Goal: Transaction & Acquisition: Purchase product/service

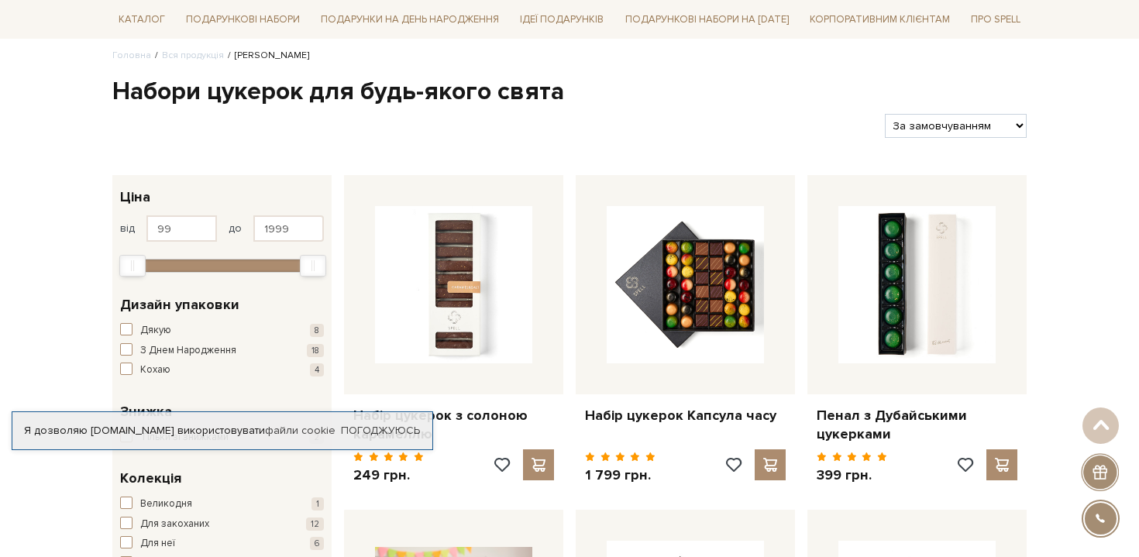
scroll to position [123, 0]
drag, startPoint x: 295, startPoint y: 224, endPoint x: 230, endPoint y: 226, distance: 65.1
click at [230, 225] on div "від 99 до 1999" at bounding box center [222, 228] width 204 height 26
type input "500"
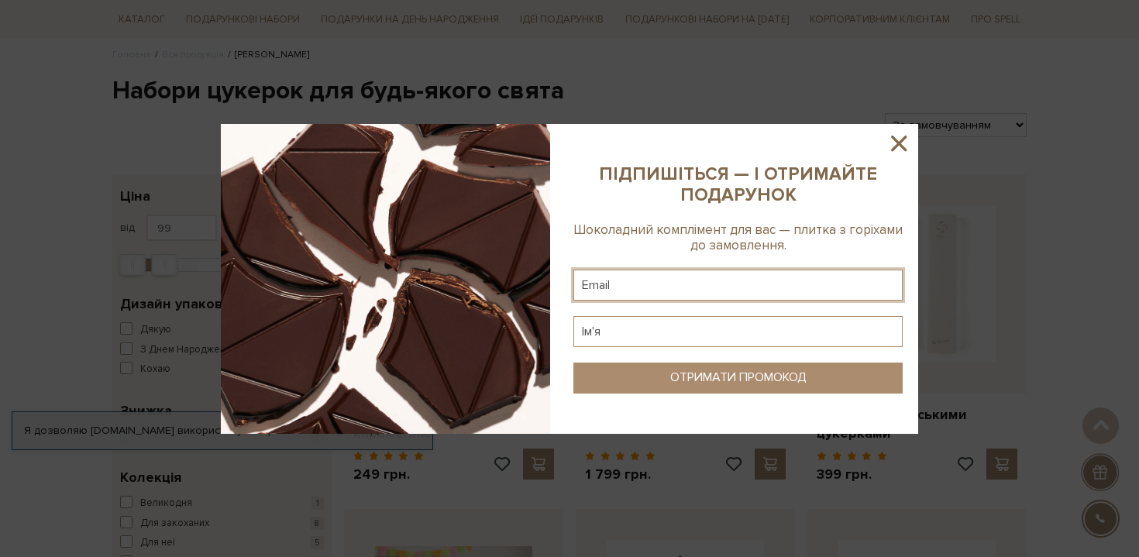
click at [644, 278] on input "text" at bounding box center [737, 285] width 329 height 31
click at [674, 289] on input "text" at bounding box center [737, 285] width 329 height 31
type input "riaorlova@gmail.com"
click at [652, 330] on input "text" at bounding box center [737, 331] width 329 height 31
type input "Дар'я"
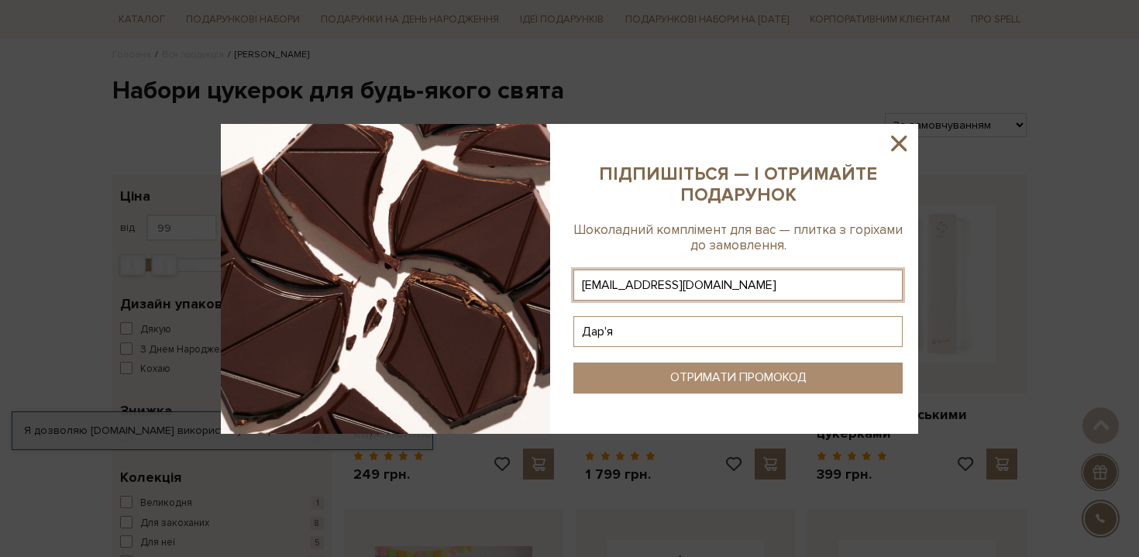
click at [634, 374] on button "ОТРИМАТИ ПРОМОКОД" at bounding box center [737, 378] width 329 height 31
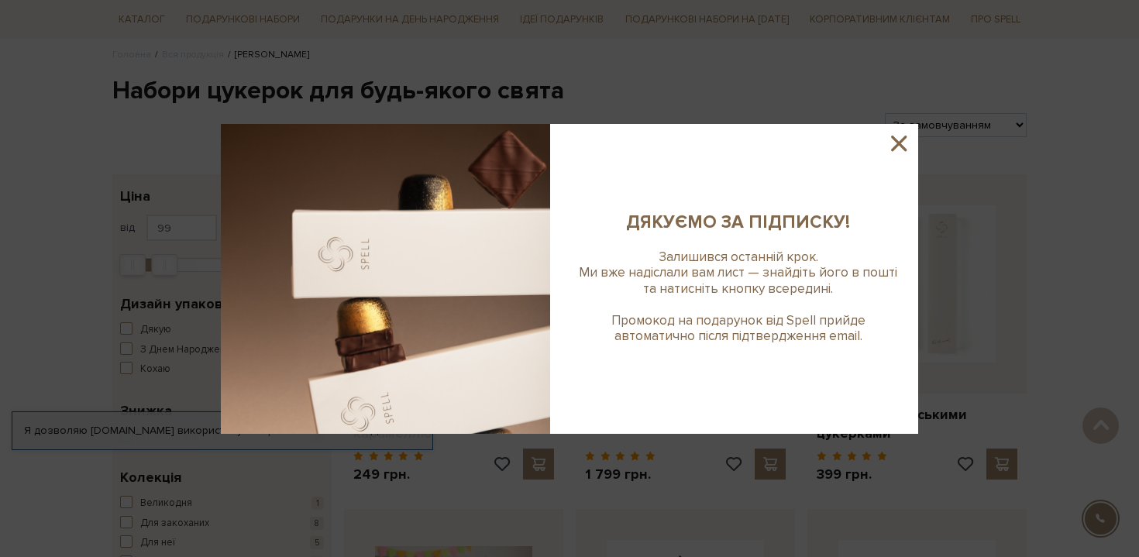
click at [894, 146] on icon at bounding box center [898, 143] width 15 height 15
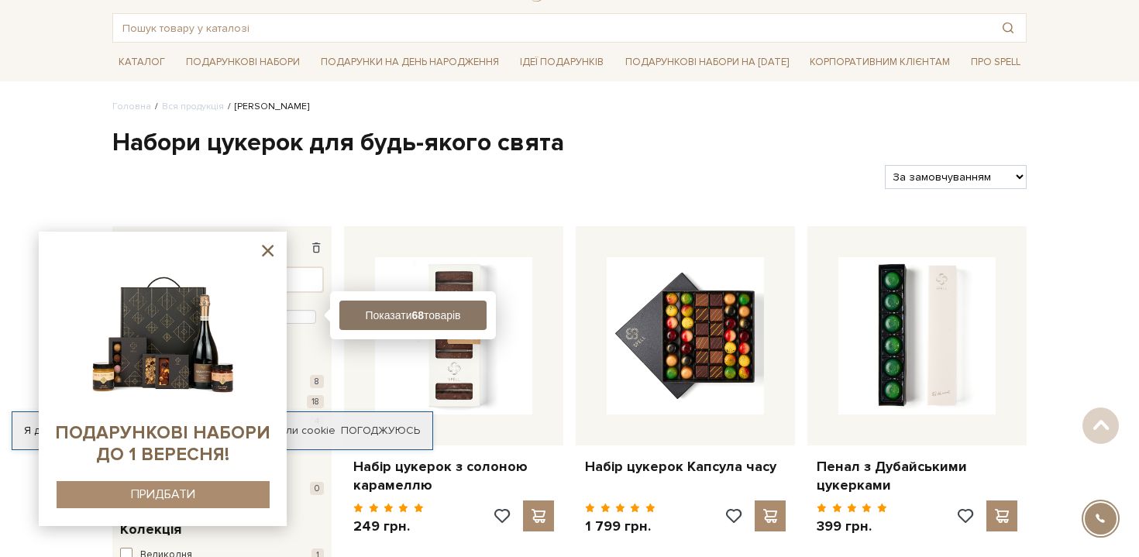
scroll to position [32, 0]
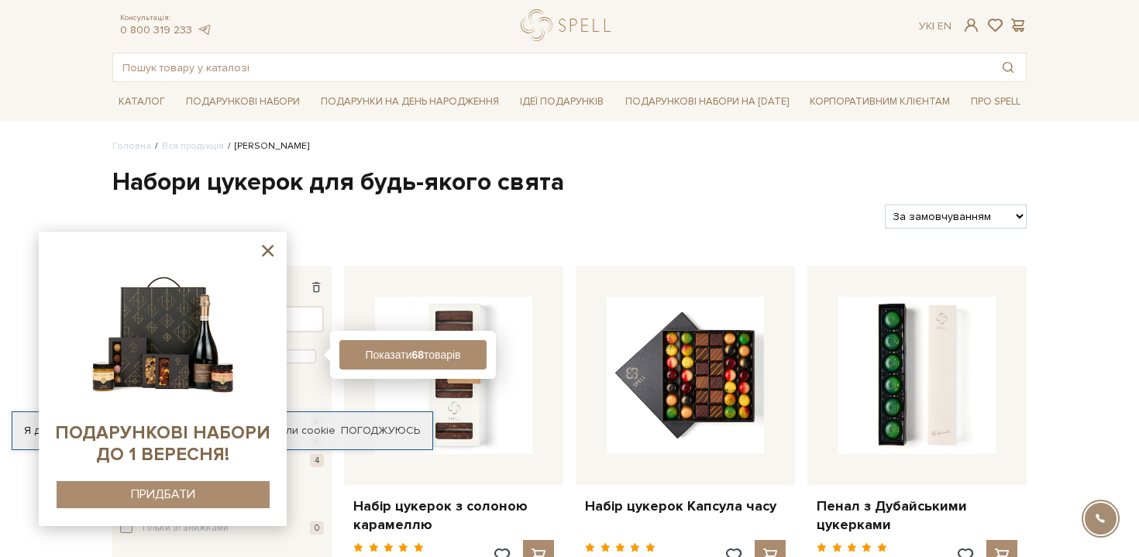
click at [268, 257] on icon at bounding box center [267, 250] width 19 height 19
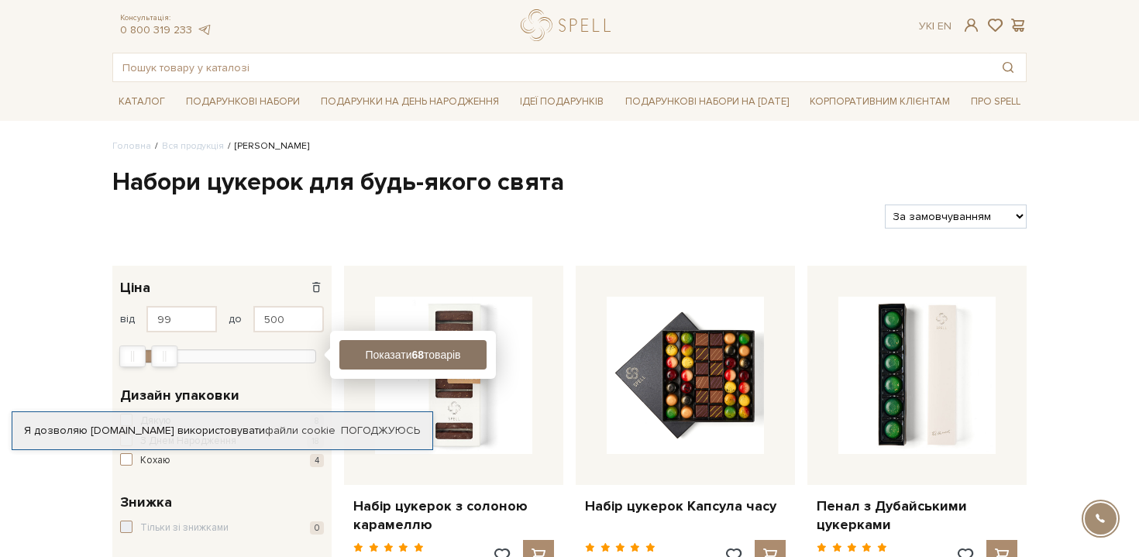
click at [368, 359] on button "Показати 68 товарів" at bounding box center [412, 354] width 147 height 29
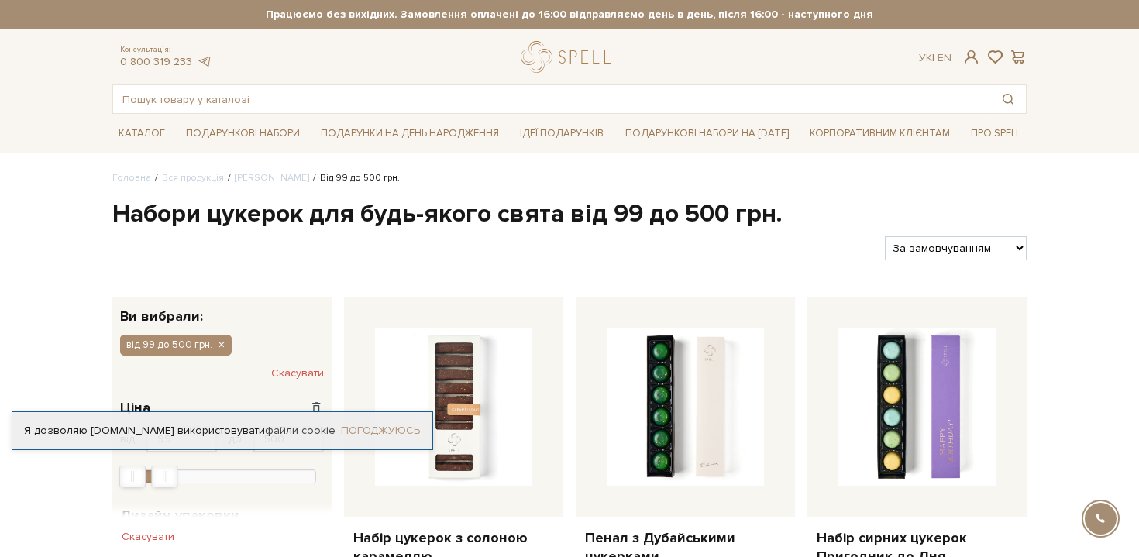
click at [363, 428] on link "Погоджуюсь" at bounding box center [380, 431] width 79 height 14
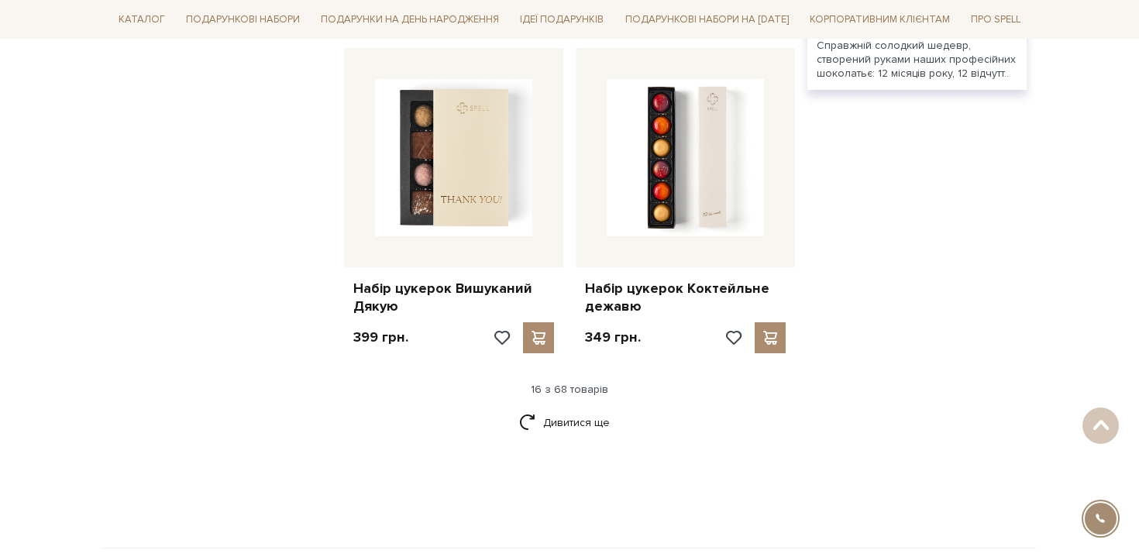
scroll to position [1967, 0]
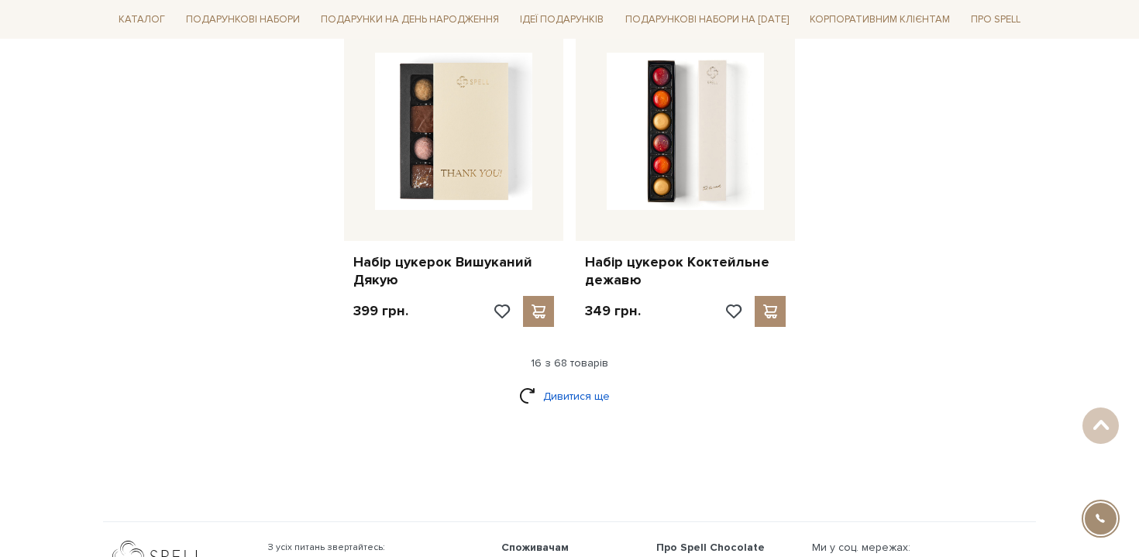
click at [567, 387] on link "Дивитися ще" at bounding box center [569, 396] width 101 height 27
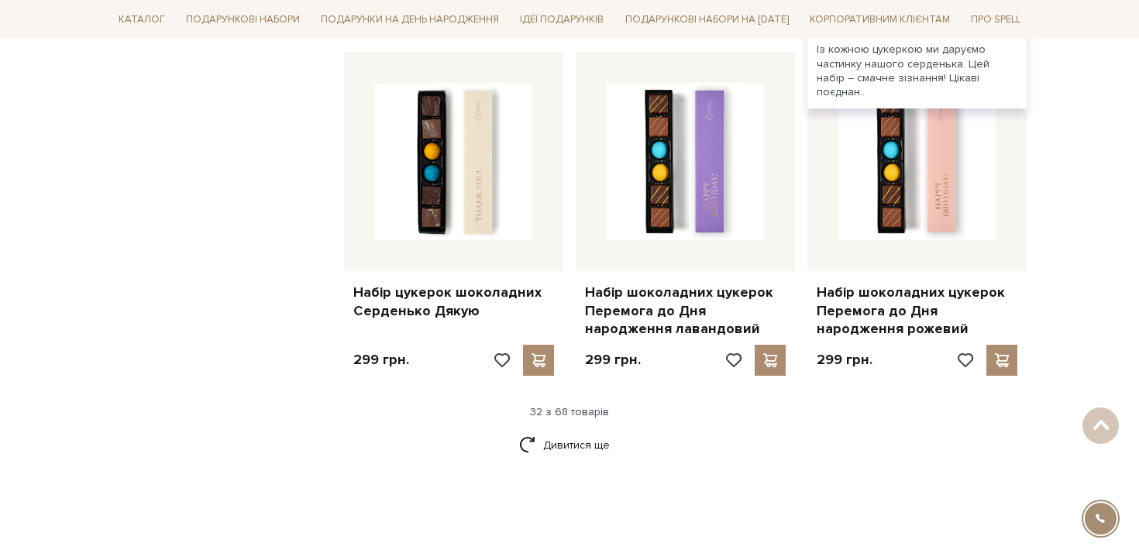
scroll to position [3629, 0]
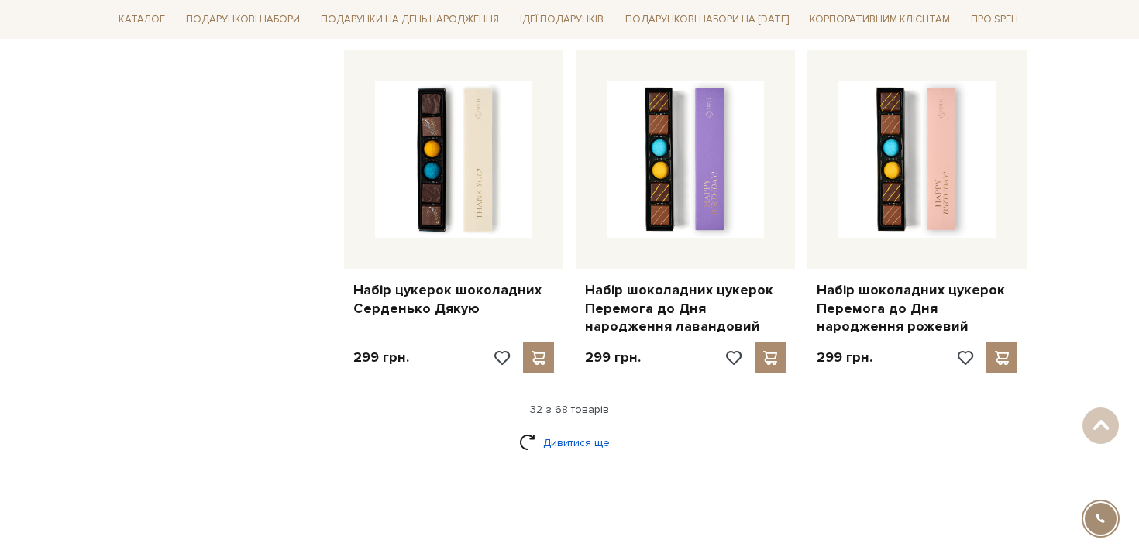
click at [587, 429] on link "Дивитися ще" at bounding box center [569, 442] width 101 height 27
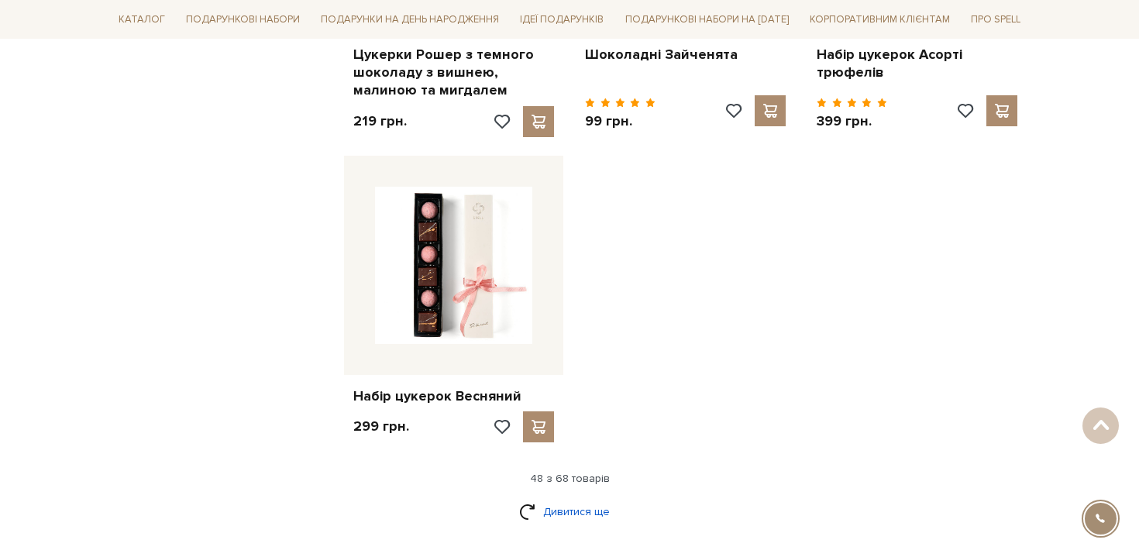
scroll to position [5596, 0]
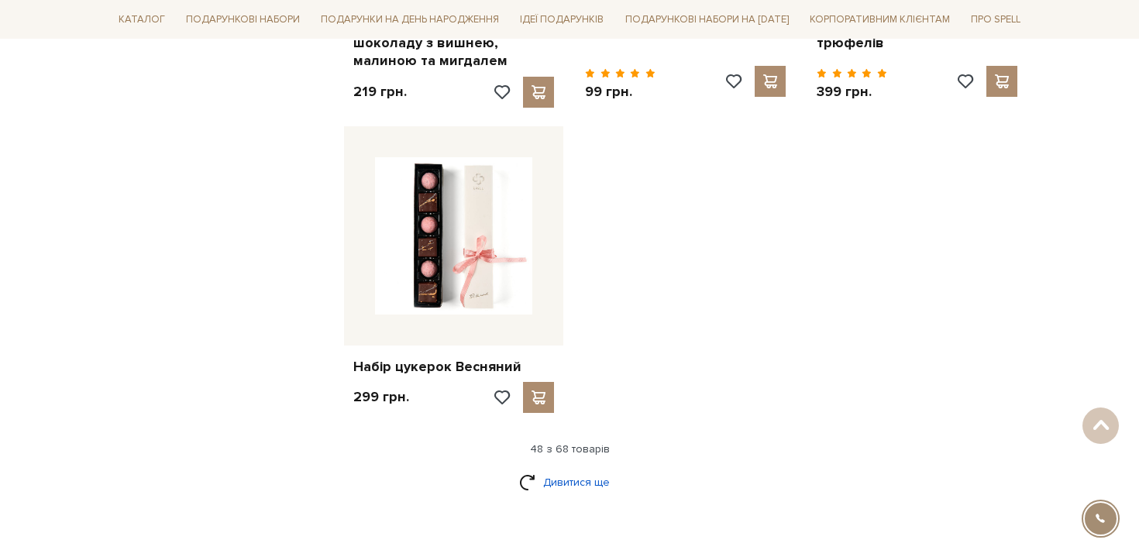
click at [562, 469] on link "Дивитися ще" at bounding box center [569, 482] width 101 height 27
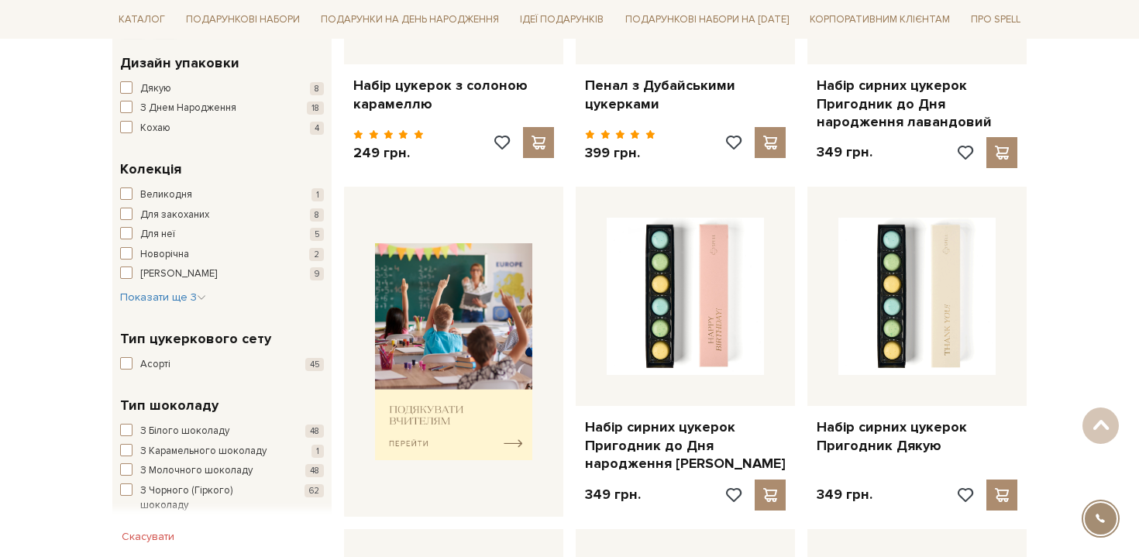
scroll to position [0, 0]
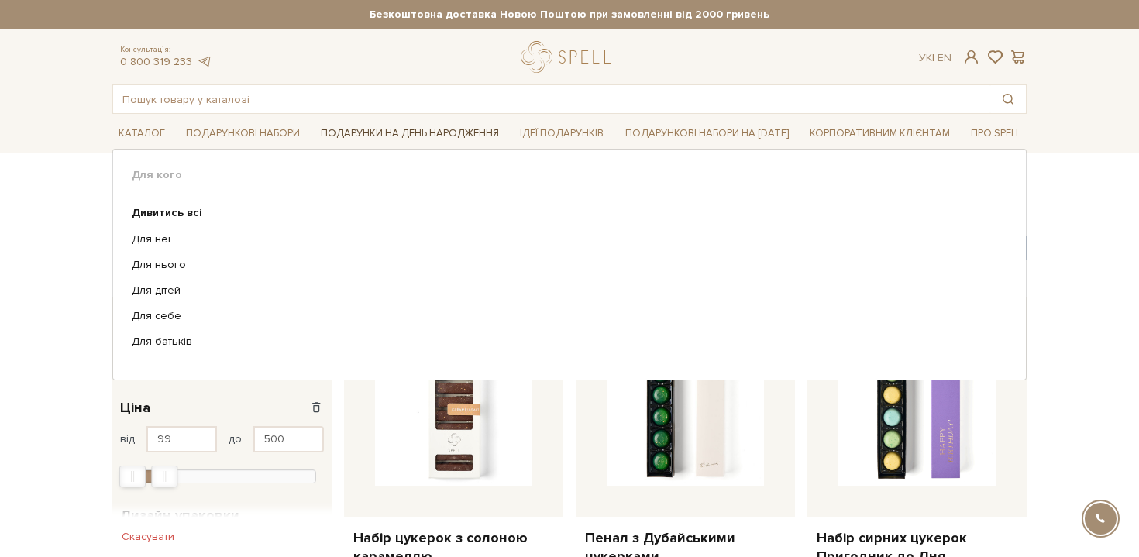
click at [343, 132] on link "Подарунки на День народження" at bounding box center [409, 134] width 191 height 24
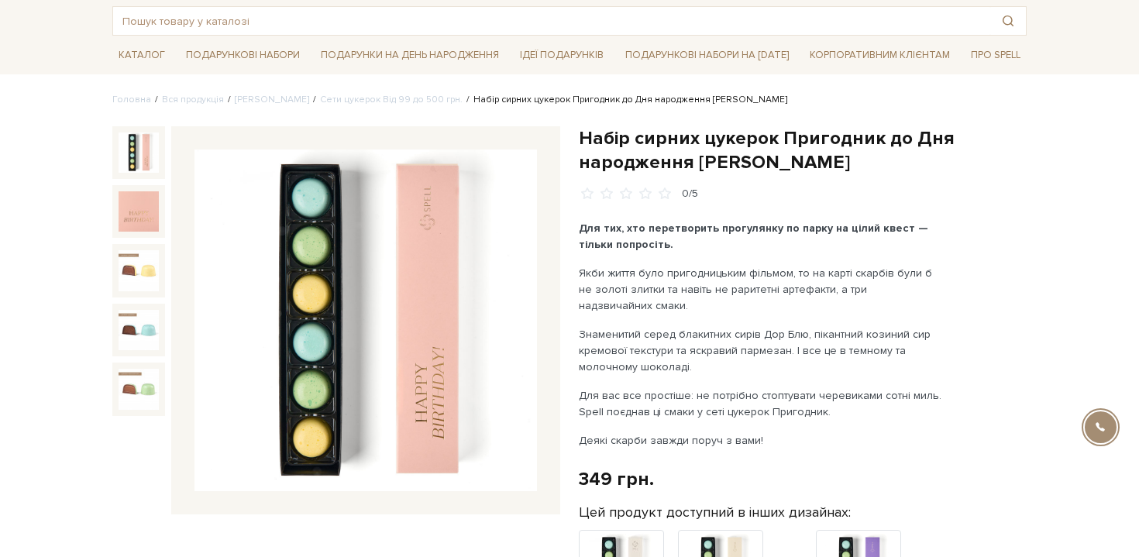
scroll to position [81, 0]
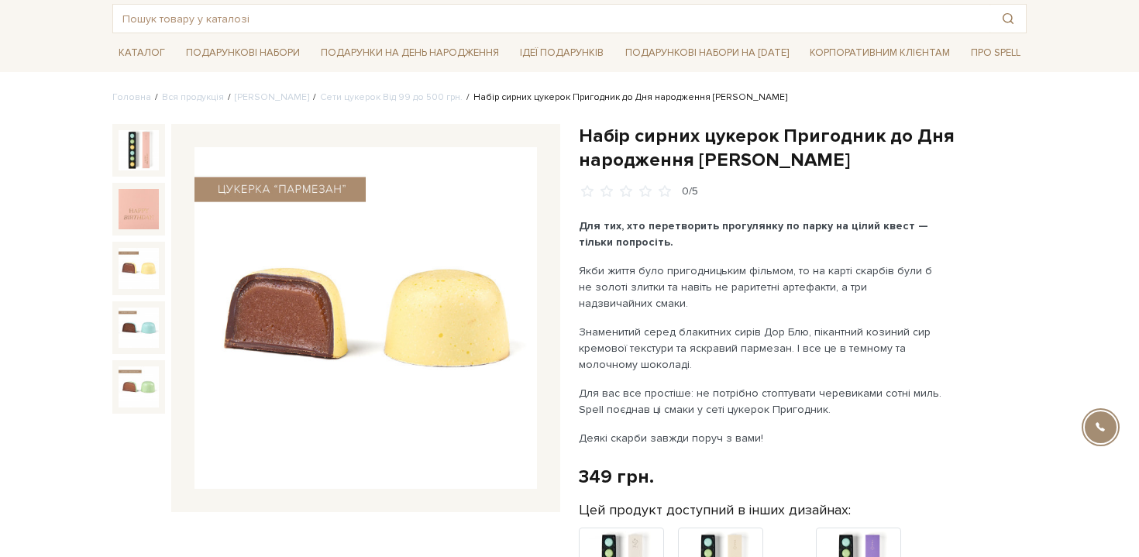
click at [143, 267] on img at bounding box center [139, 268] width 40 height 40
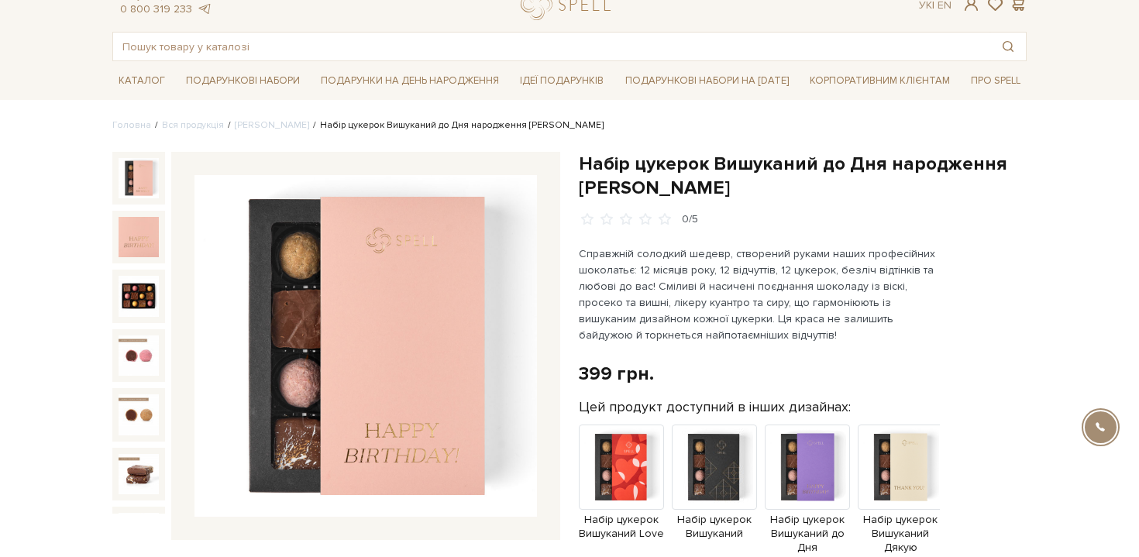
scroll to position [54, 0]
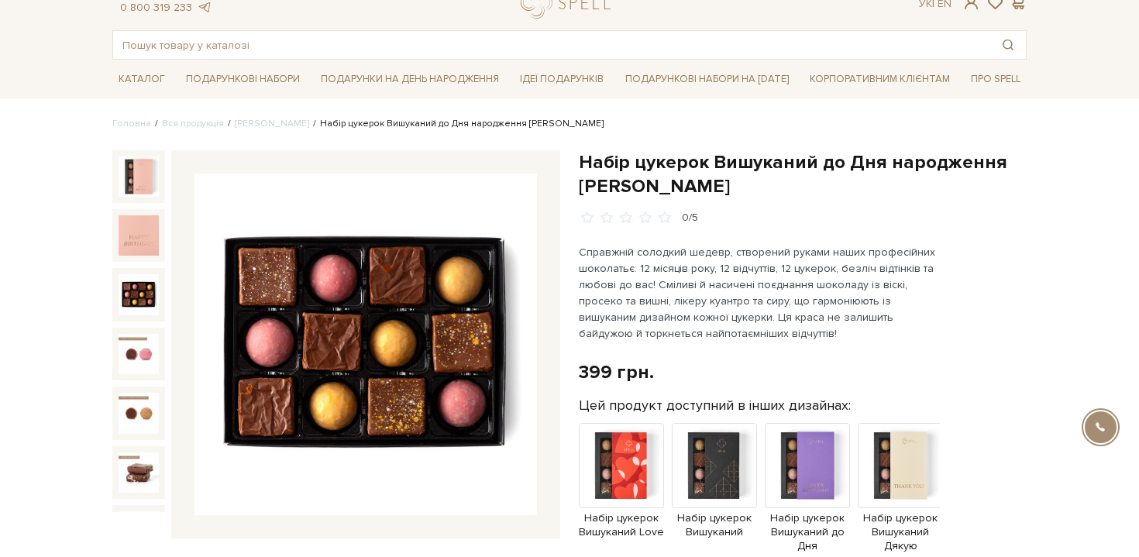
click at [130, 300] on img at bounding box center [139, 294] width 40 height 40
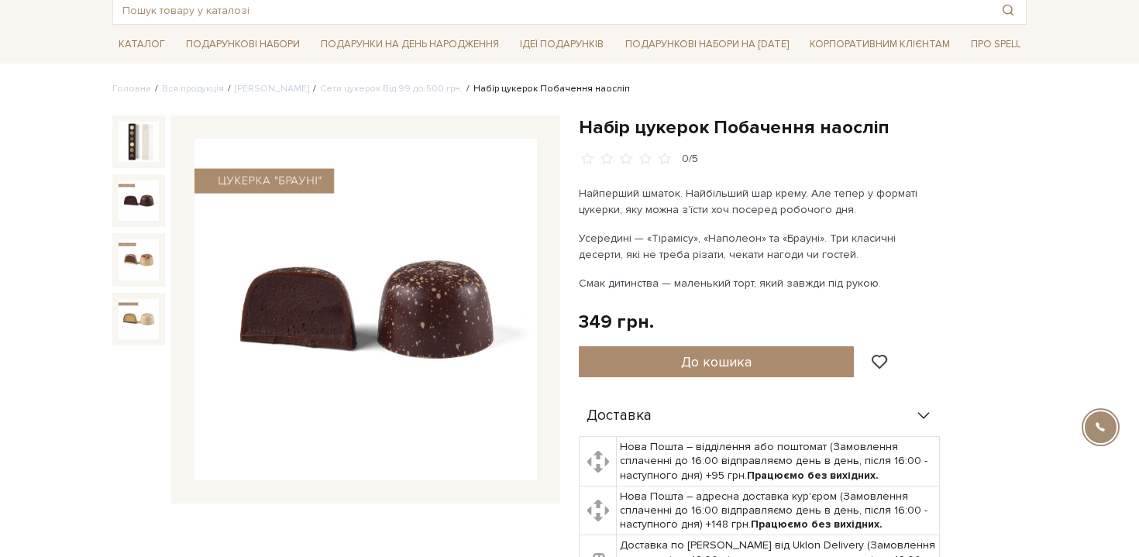
scroll to position [88, 0]
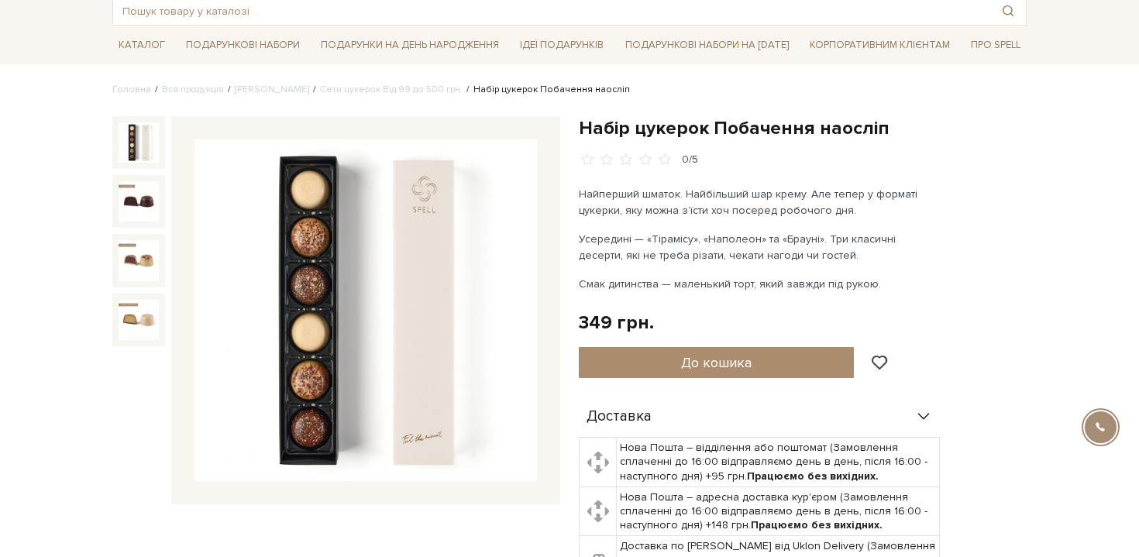
click at [139, 147] on img at bounding box center [139, 142] width 40 height 40
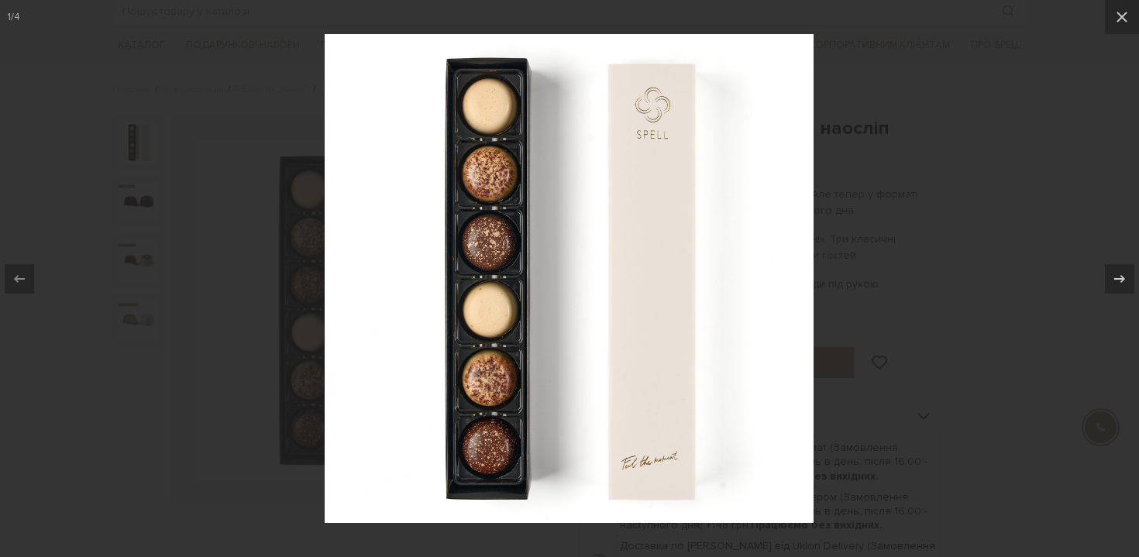
click at [191, 198] on div at bounding box center [569, 278] width 1139 height 557
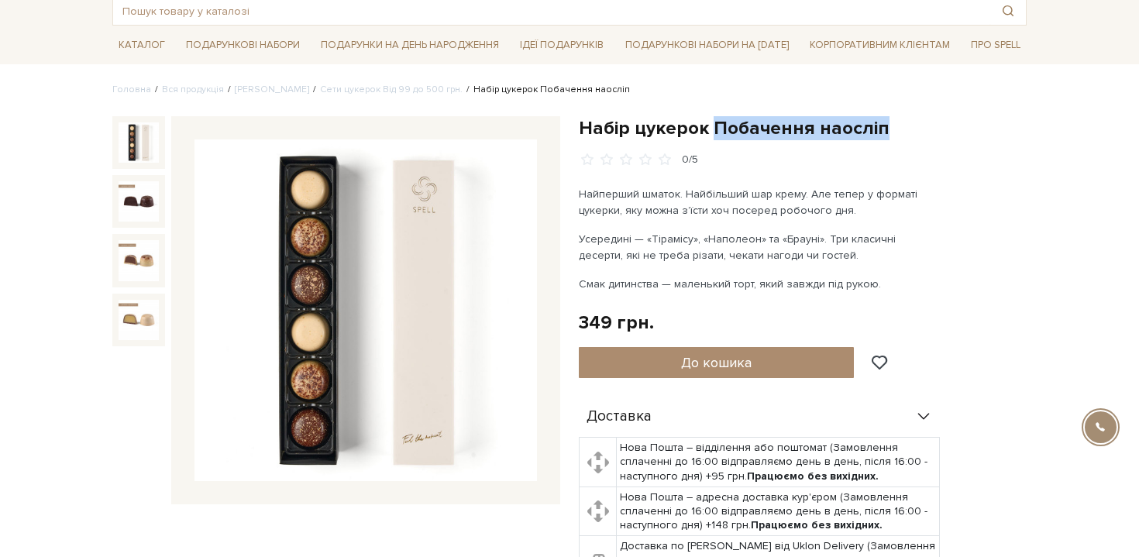
drag, startPoint x: 715, startPoint y: 132, endPoint x: 925, endPoint y: 130, distance: 209.9
click at [925, 130] on h1 "Набір цукерок Побачення наосліп" at bounding box center [803, 128] width 448 height 24
copy h1 "Побачення наосліп"
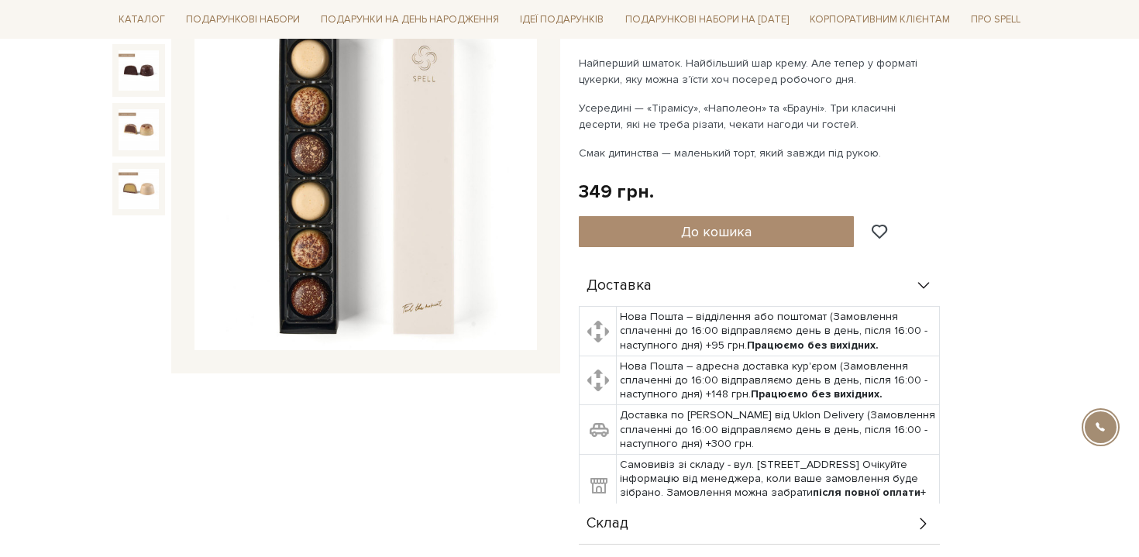
scroll to position [222, 0]
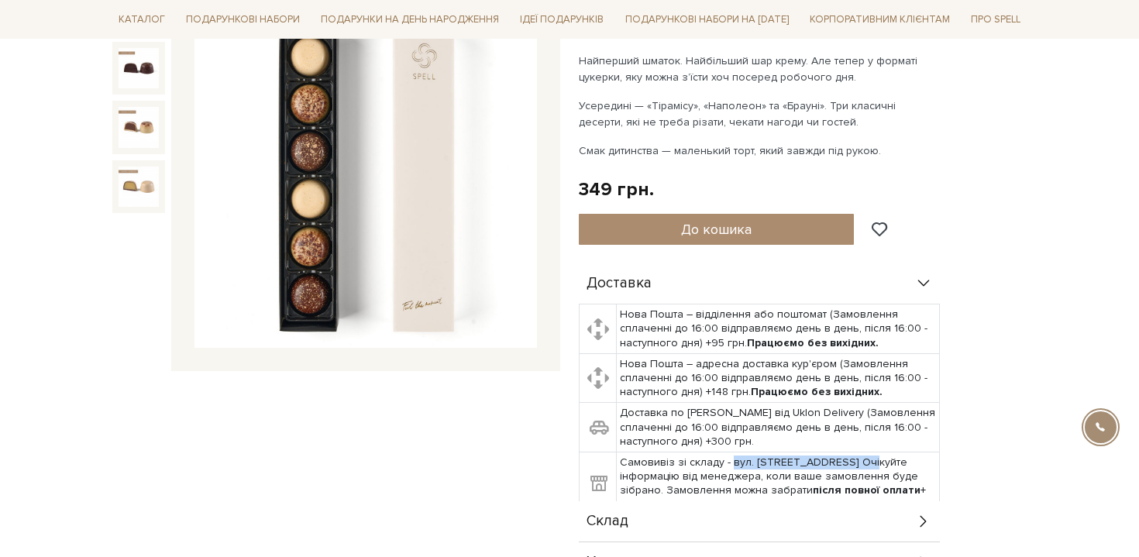
drag, startPoint x: 729, startPoint y: 463, endPoint x: 855, endPoint y: 462, distance: 126.3
click at [855, 462] on td "Самовивіз зі складу - вул. Велика Кільцева, 4-А. Очікуйте інформацію від менедж…" at bounding box center [778, 484] width 323 height 64
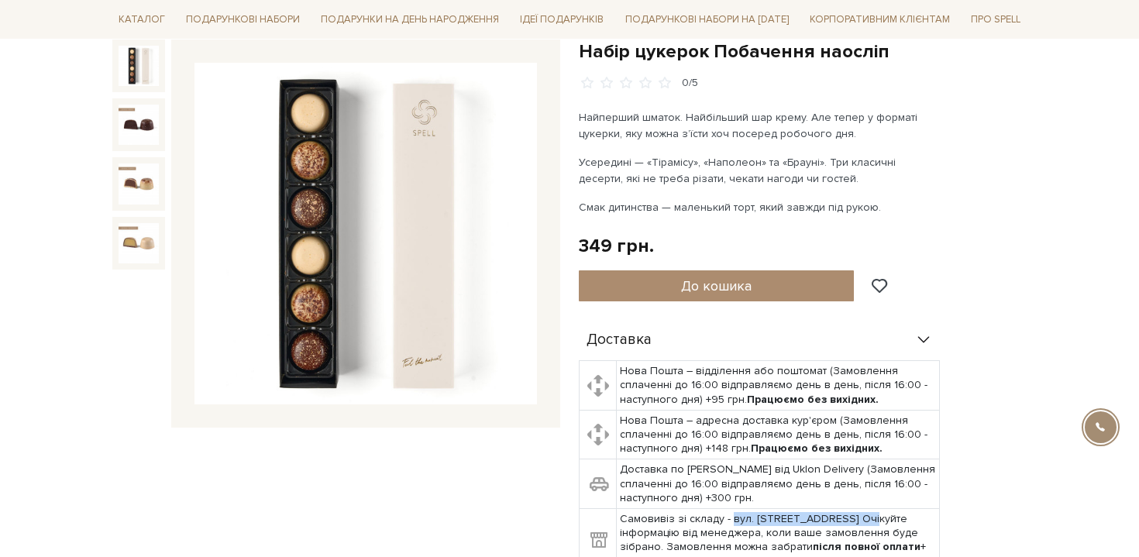
scroll to position [163, 0]
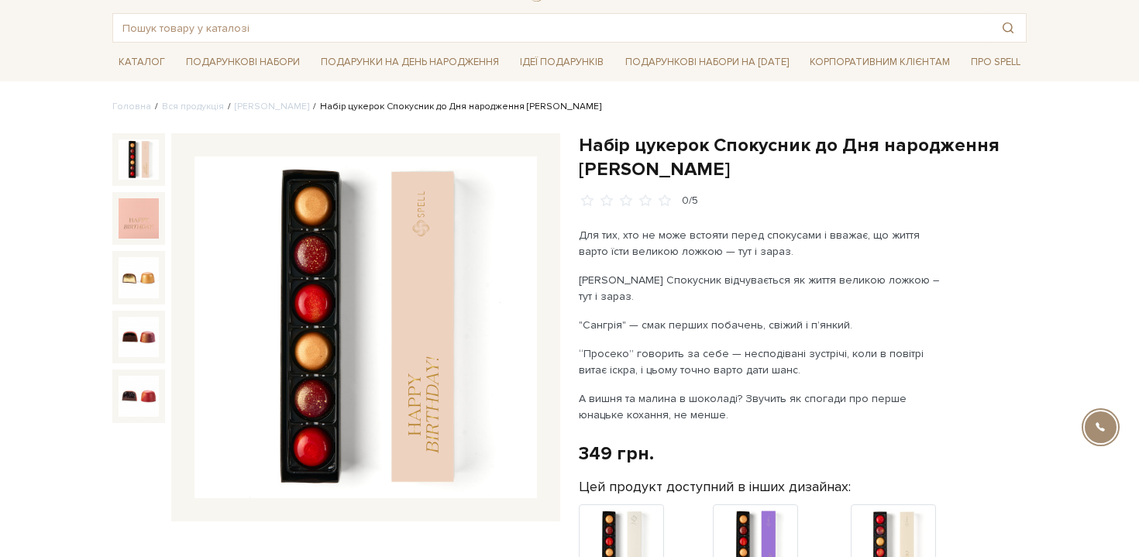
scroll to position [74, 0]
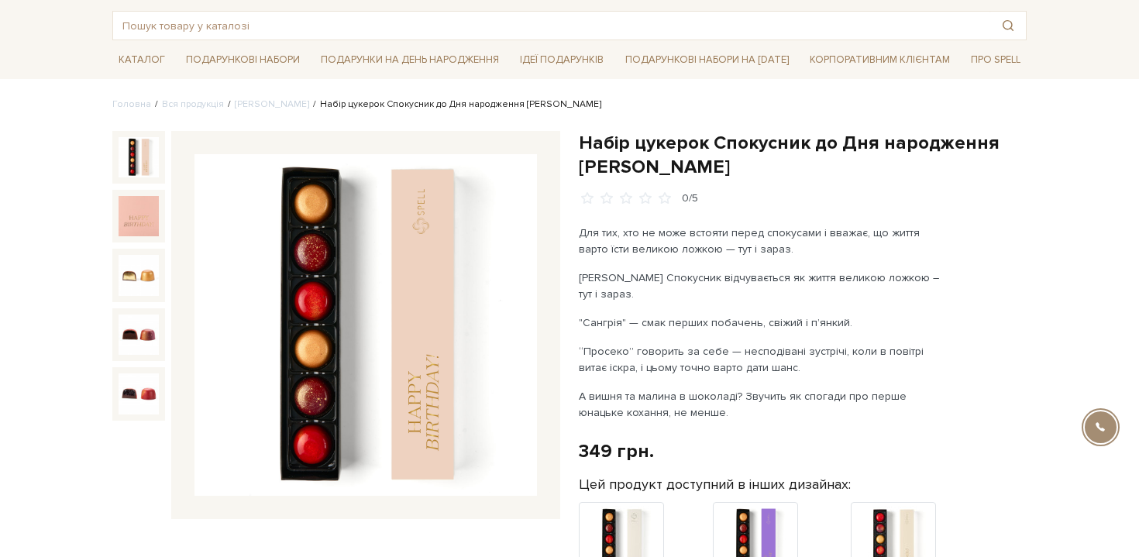
click at [136, 177] on img at bounding box center [139, 157] width 40 height 40
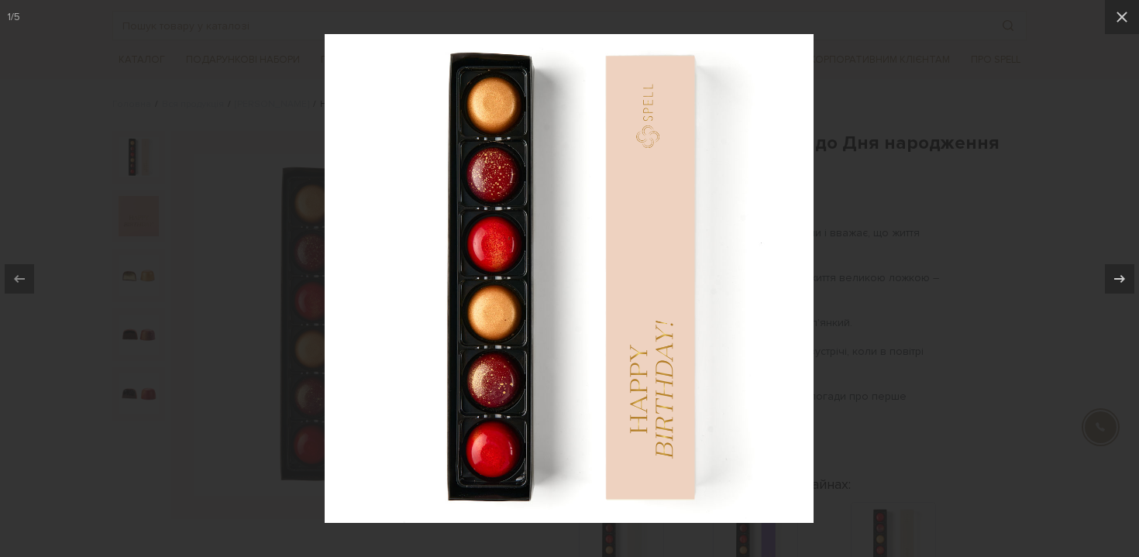
click at [194, 185] on div at bounding box center [569, 278] width 1139 height 557
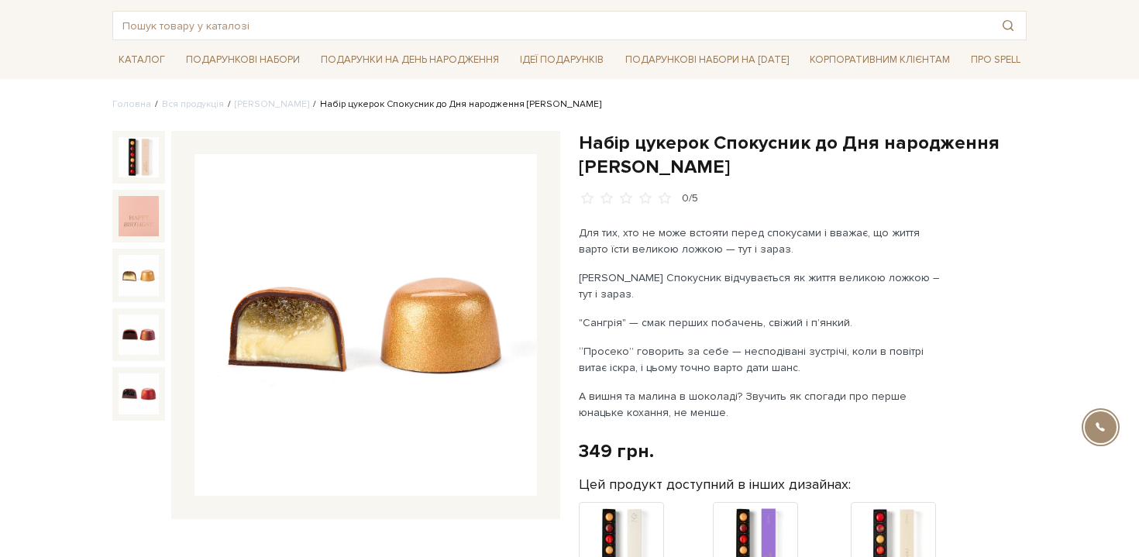
click at [136, 272] on img at bounding box center [139, 275] width 40 height 40
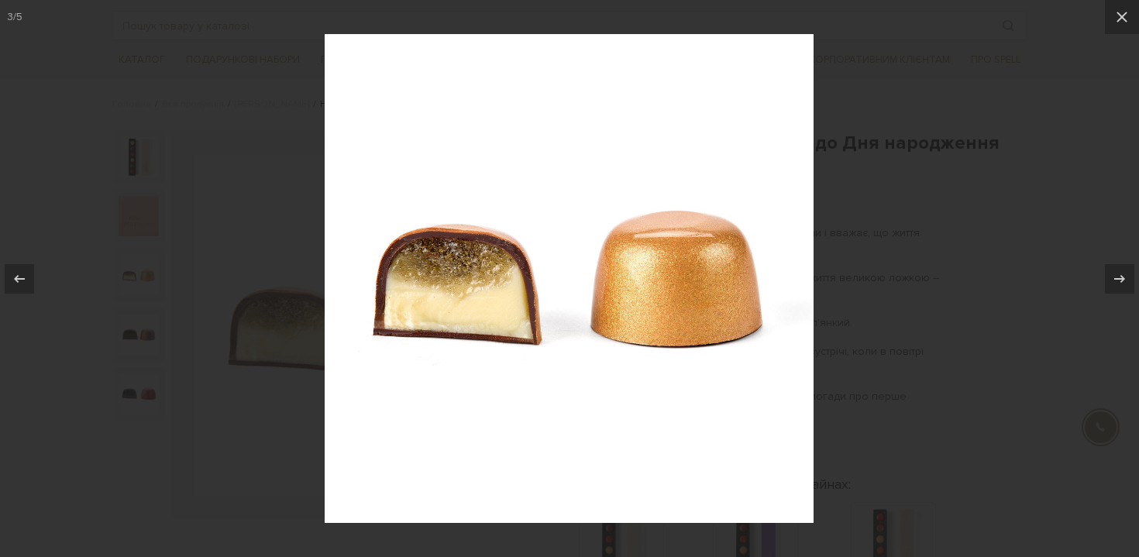
click at [136, 271] on div at bounding box center [569, 278] width 1139 height 557
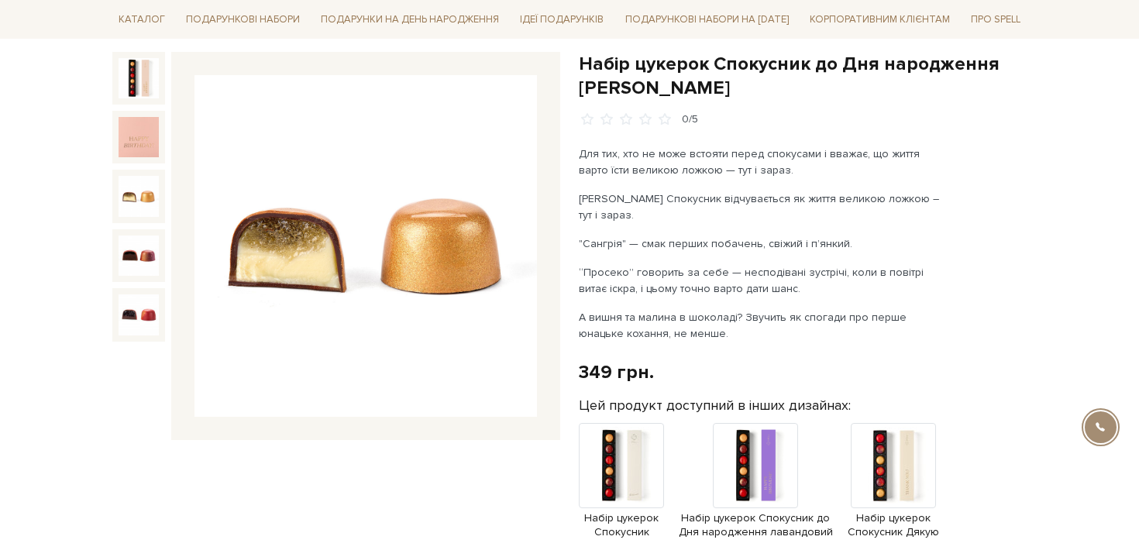
scroll to position [146, 0]
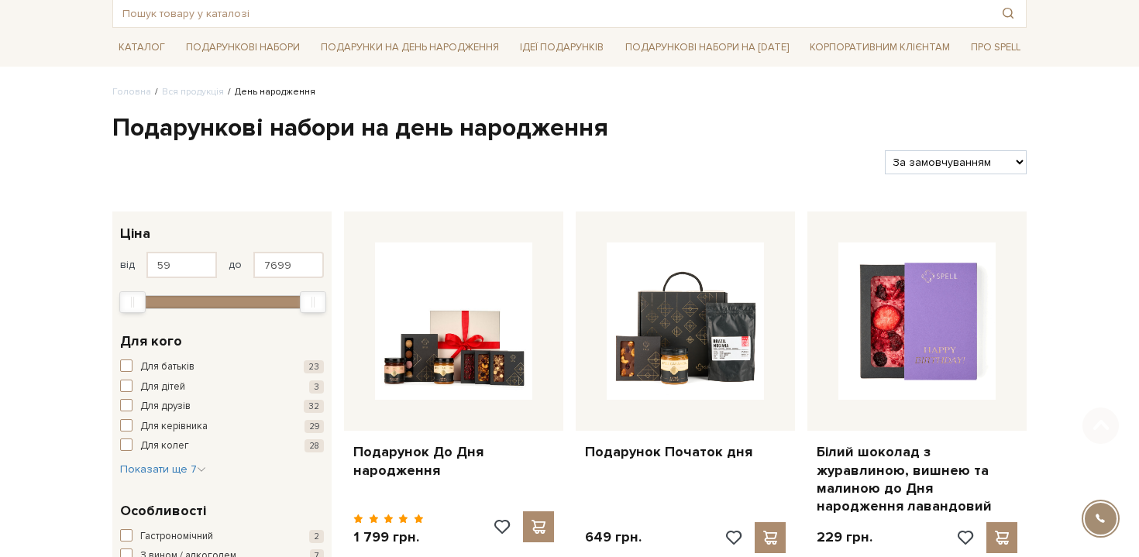
scroll to position [108, 0]
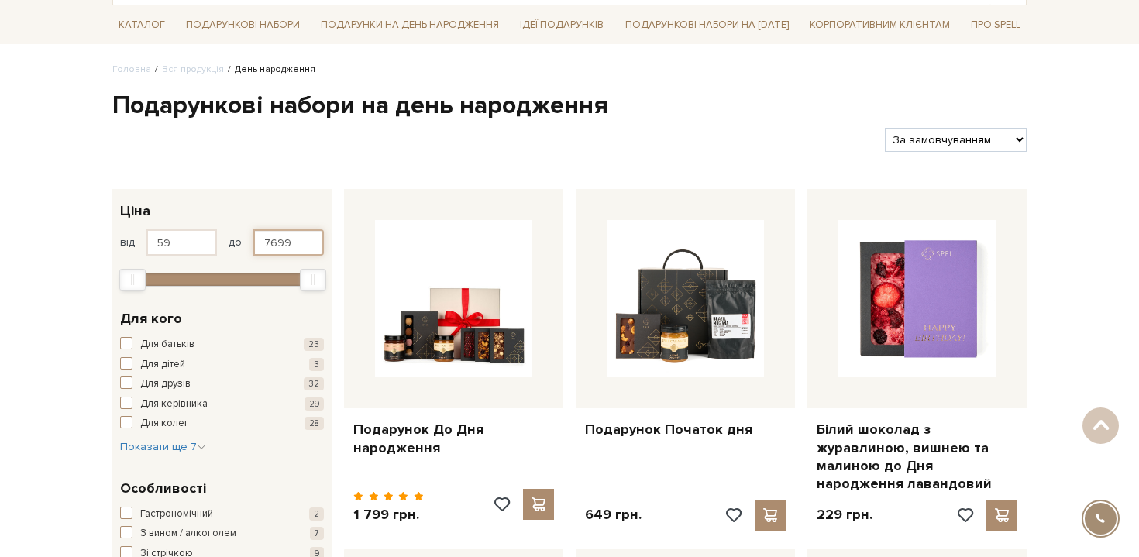
drag, startPoint x: 302, startPoint y: 237, endPoint x: 217, endPoint y: 239, distance: 85.2
click at [217, 239] on div "від 59 до 7699" at bounding box center [222, 242] width 204 height 26
type input "500"
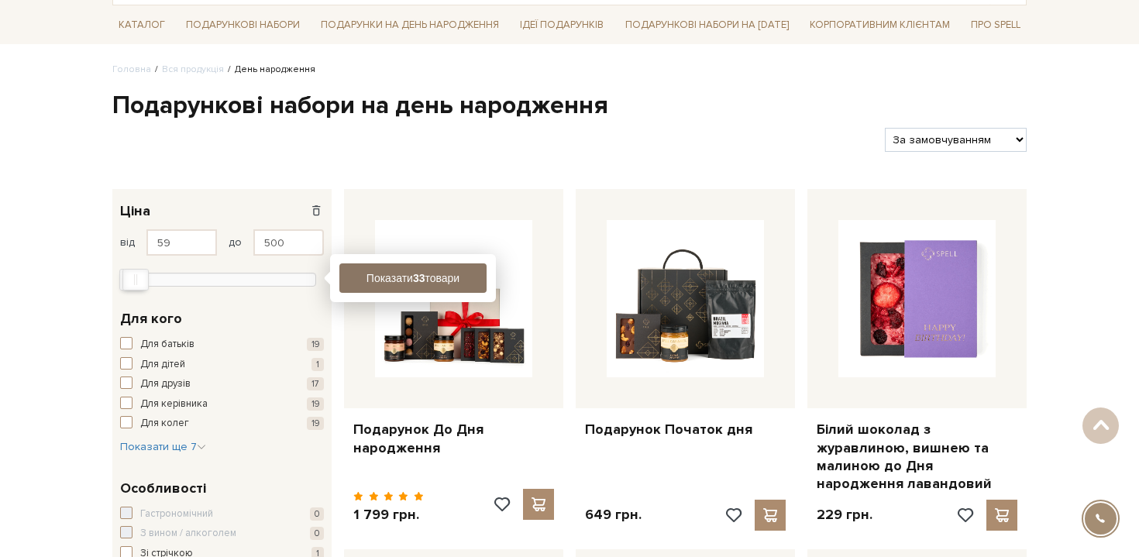
click at [349, 270] on button "Показати 33 товари" at bounding box center [412, 277] width 147 height 29
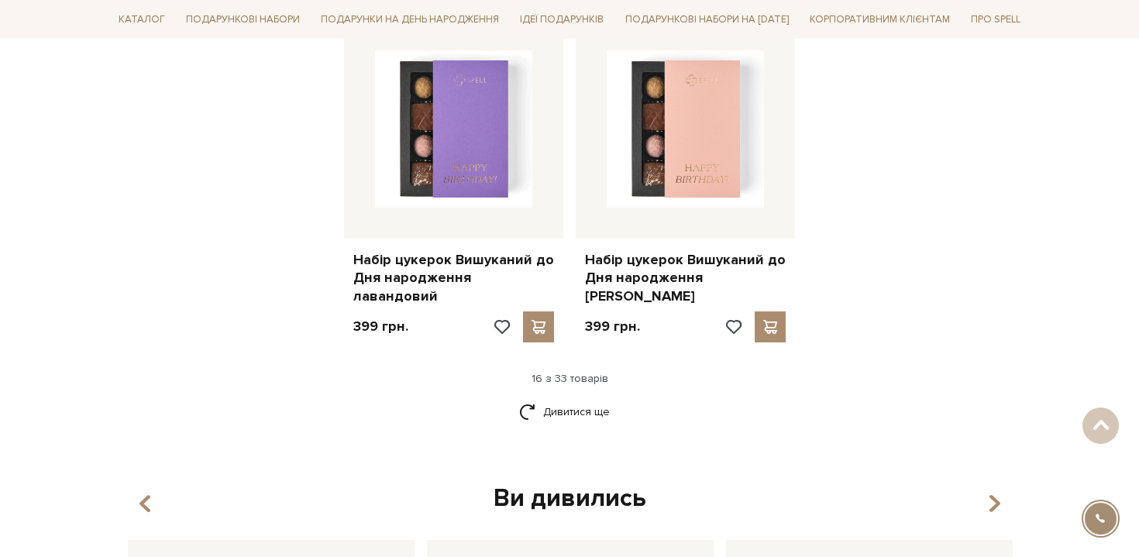
scroll to position [2074, 0]
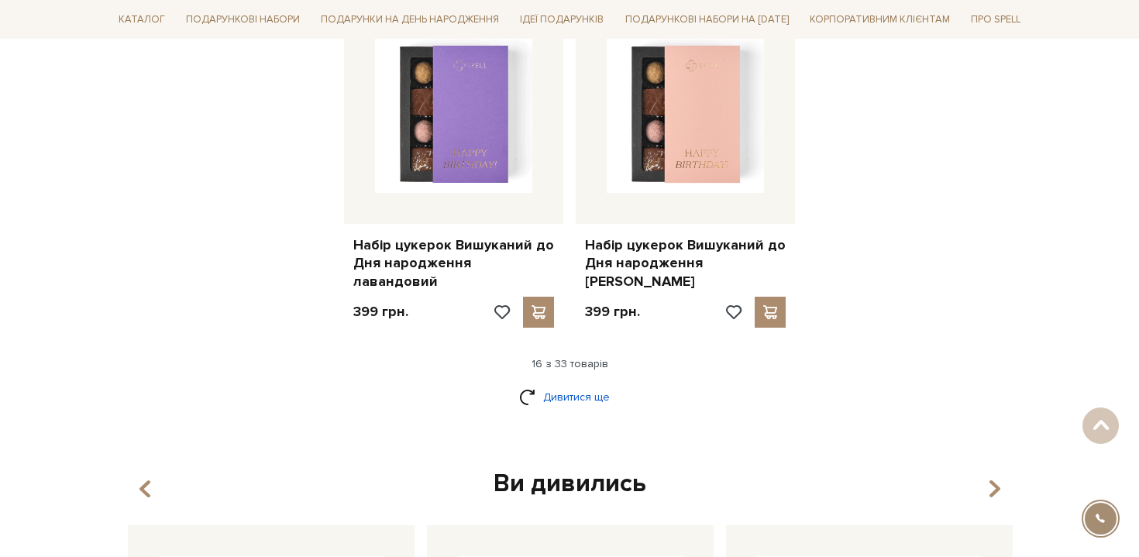
click at [600, 383] on link "Дивитися ще" at bounding box center [569, 396] width 101 height 27
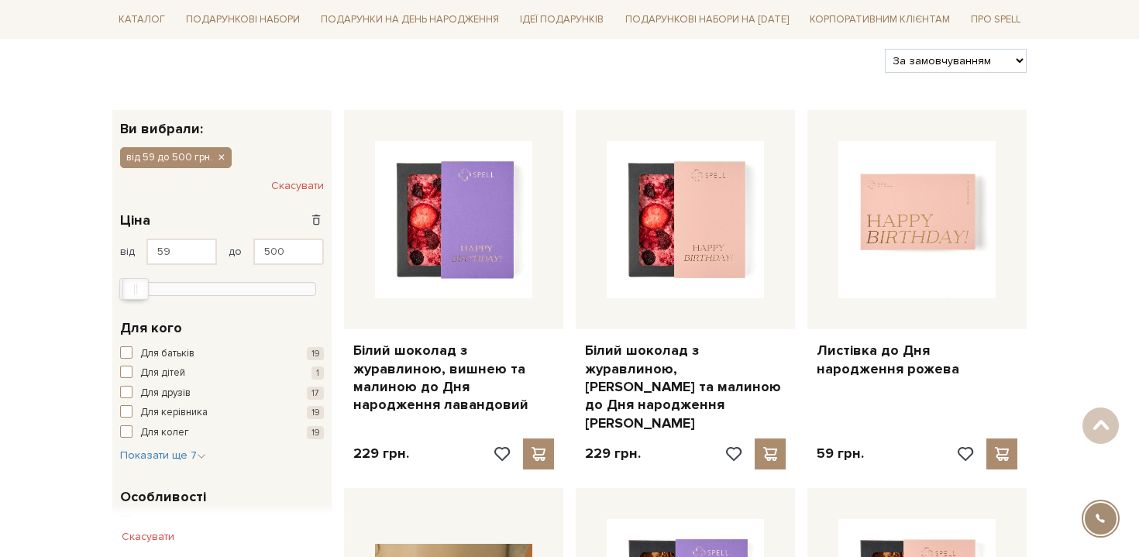
scroll to position [0, 0]
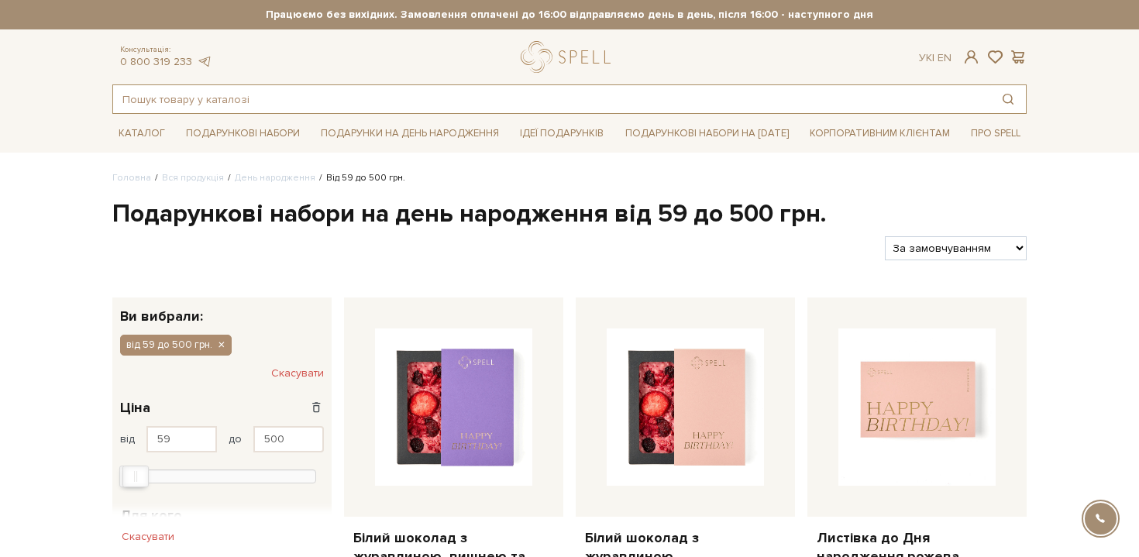
click at [241, 98] on input "text" at bounding box center [551, 99] width 877 height 28
paste input "Побачення наосліп"
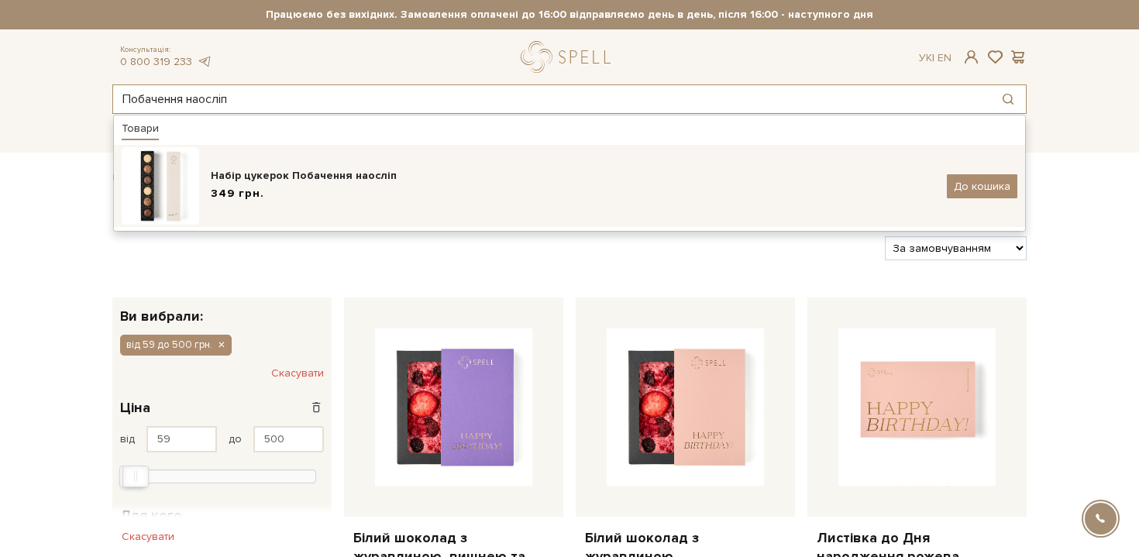
type input "Побачення наосліп"
click at [170, 186] on img at bounding box center [160, 185] width 77 height 77
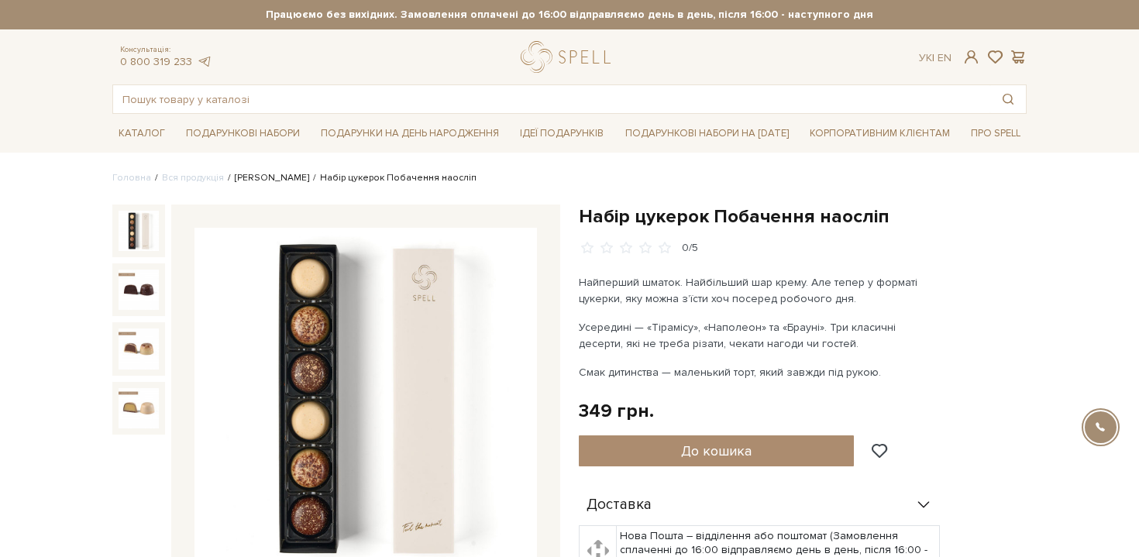
click at [247, 176] on link "[PERSON_NAME]" at bounding box center [272, 178] width 74 height 12
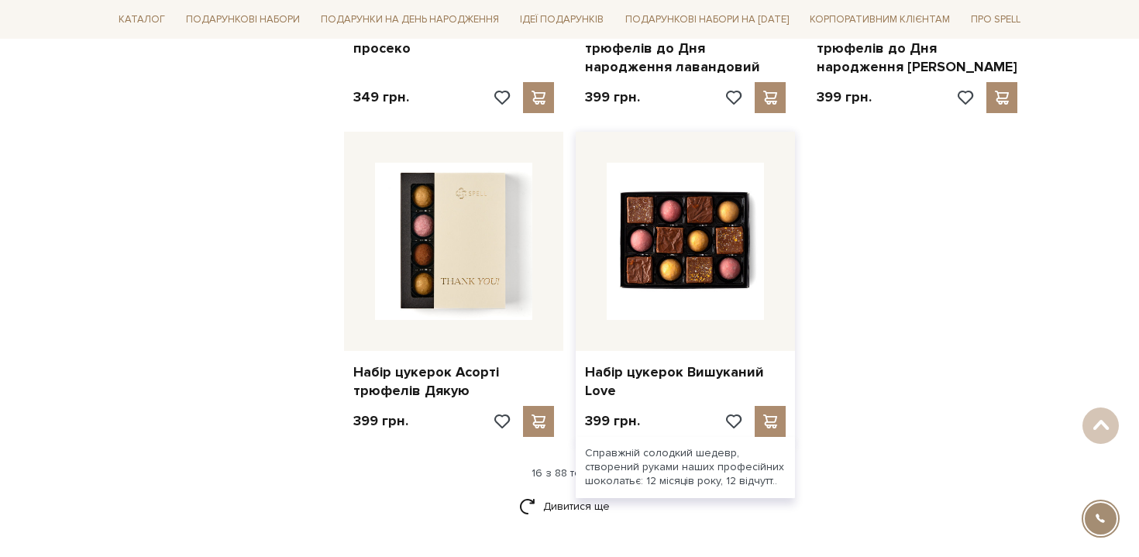
scroll to position [1835, 0]
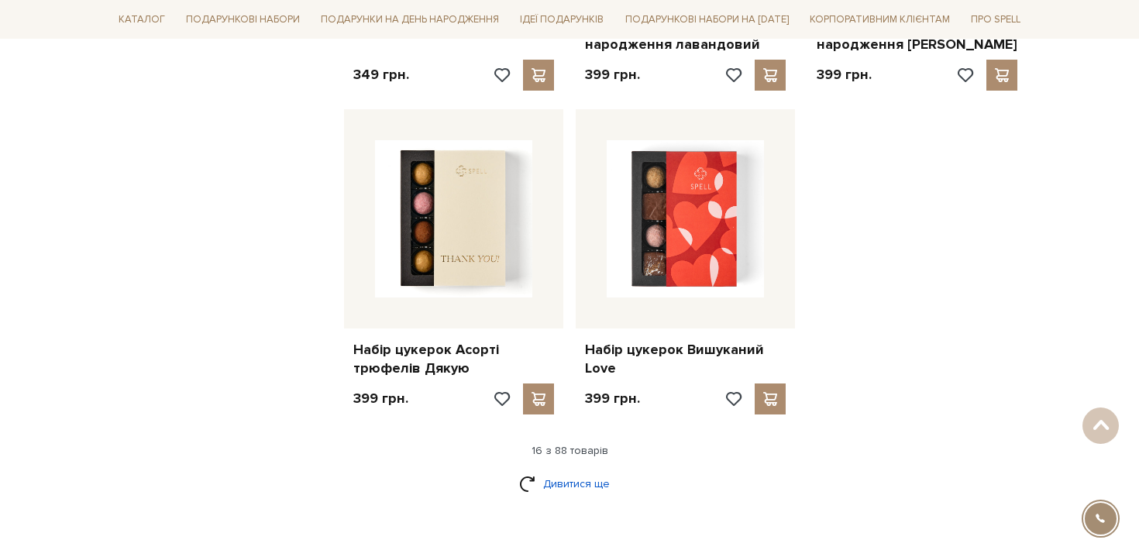
click at [565, 481] on link "Дивитися ще" at bounding box center [569, 483] width 101 height 27
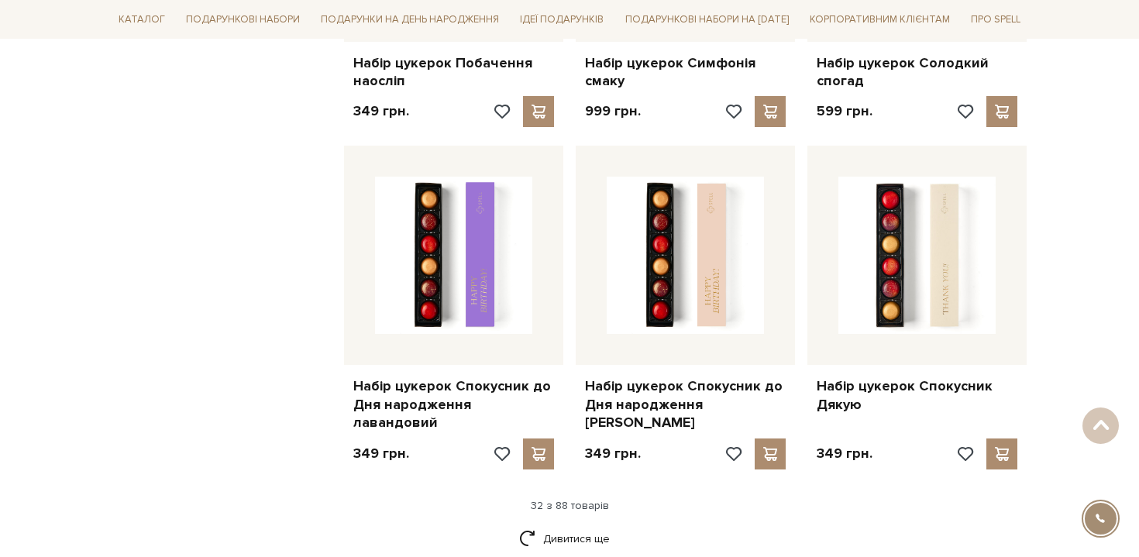
scroll to position [3627, 0]
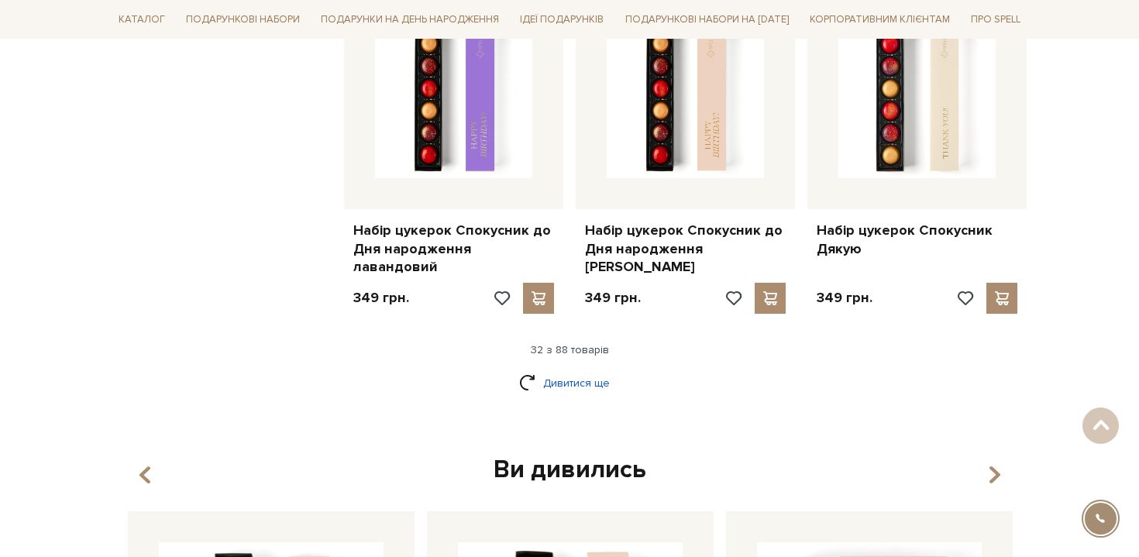
click at [533, 369] on link "Дивитися ще" at bounding box center [569, 382] width 101 height 27
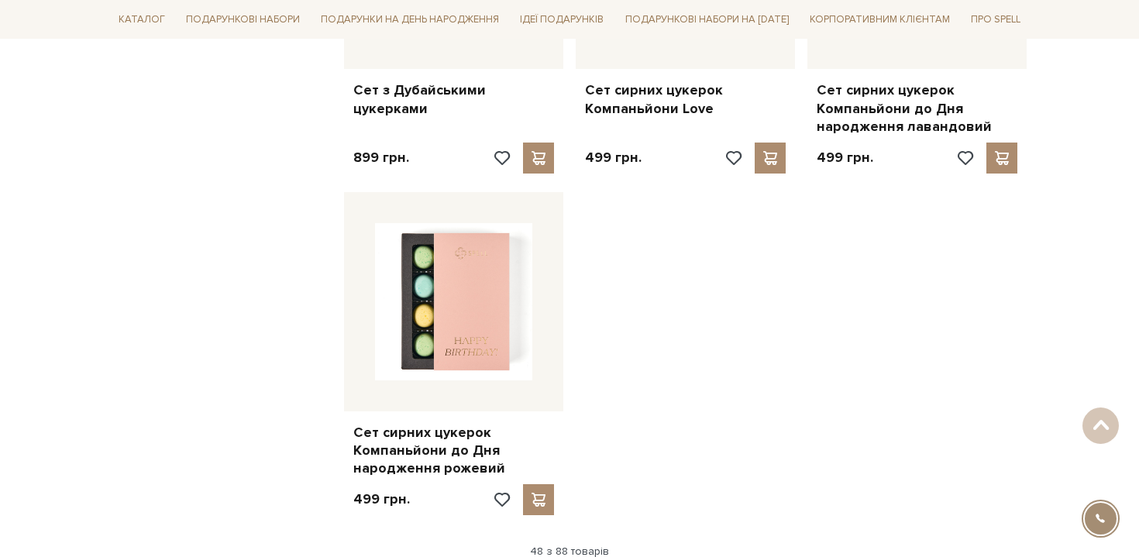
scroll to position [5593, 0]
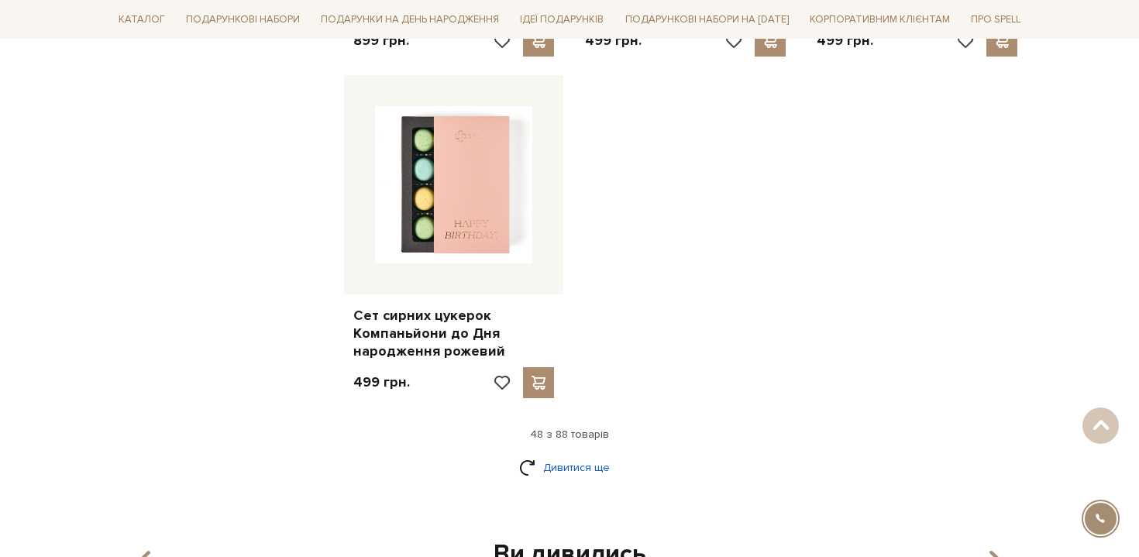
click at [554, 454] on link "Дивитися ще" at bounding box center [569, 467] width 101 height 27
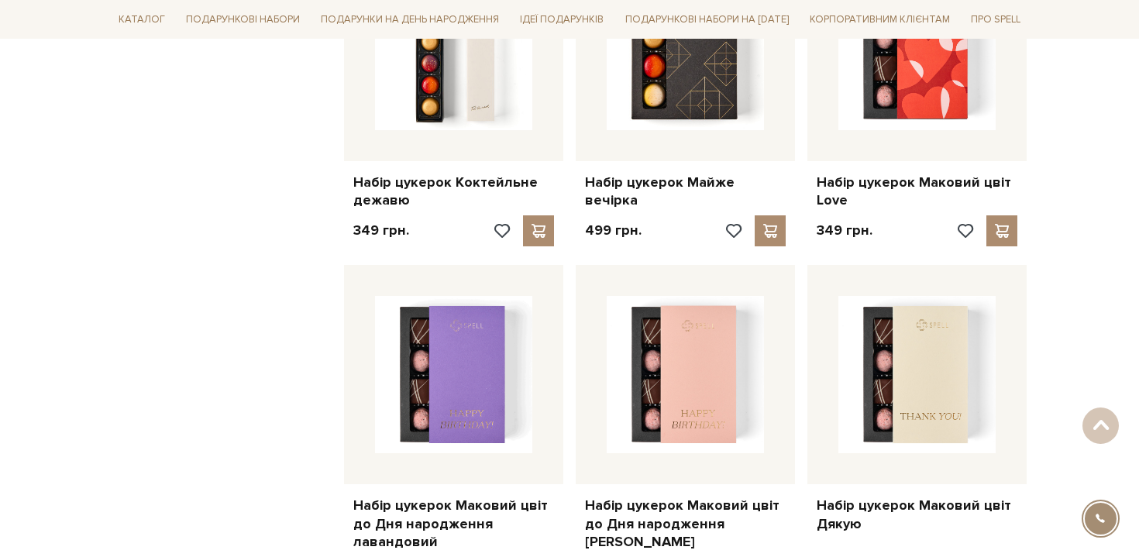
scroll to position [2706, 0]
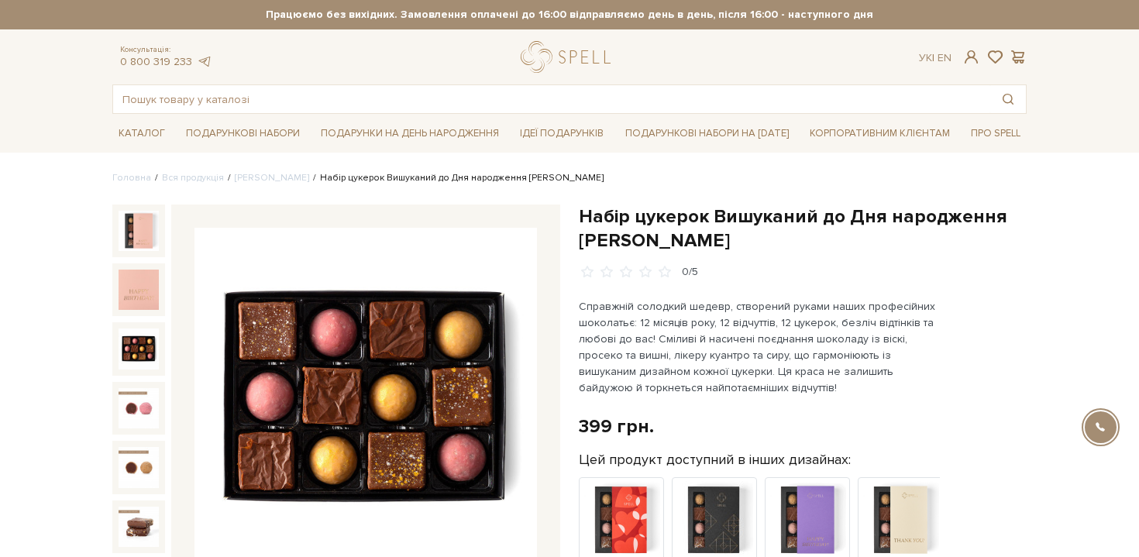
click at [132, 355] on img at bounding box center [139, 348] width 40 height 40
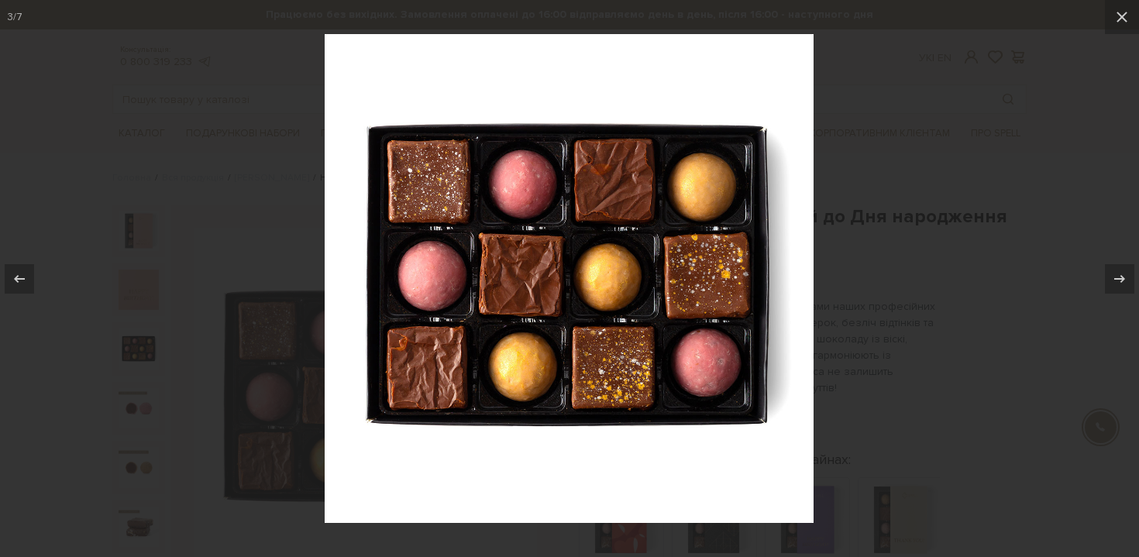
click at [280, 229] on div at bounding box center [569, 278] width 1139 height 557
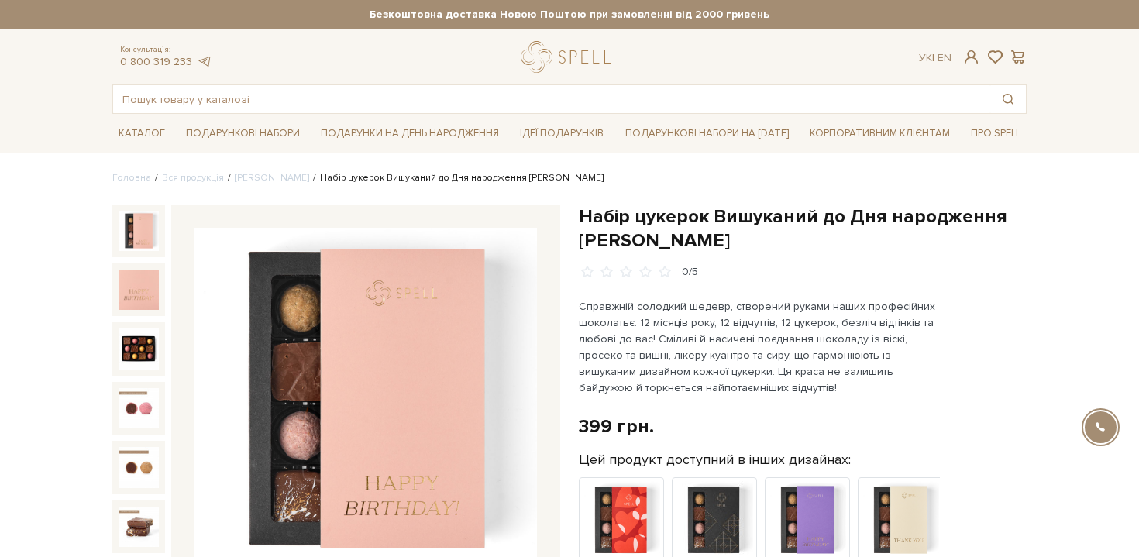
click at [139, 232] on img at bounding box center [139, 231] width 40 height 40
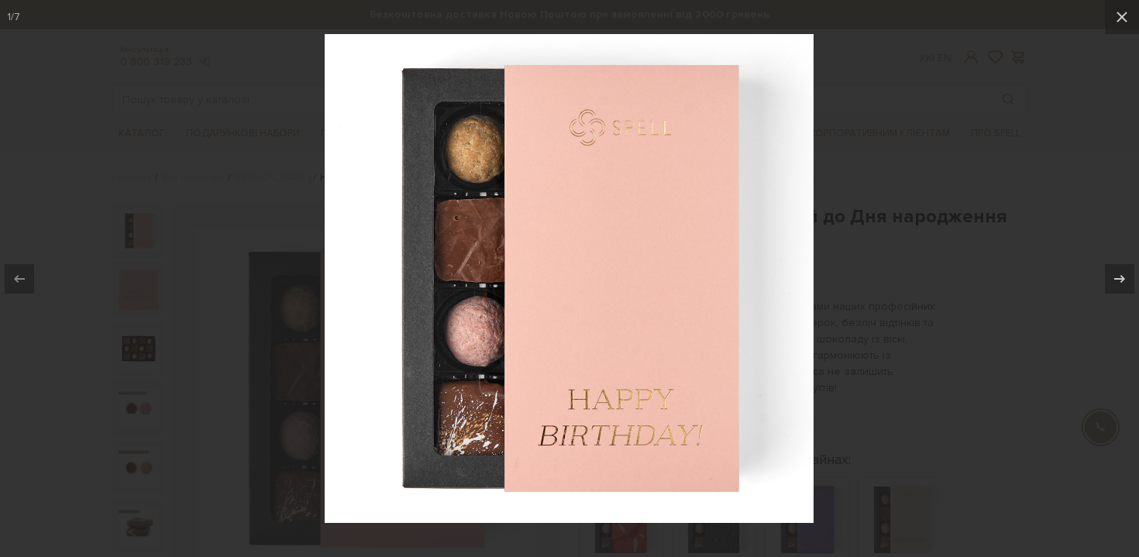
click at [150, 301] on div at bounding box center [569, 278] width 1139 height 557
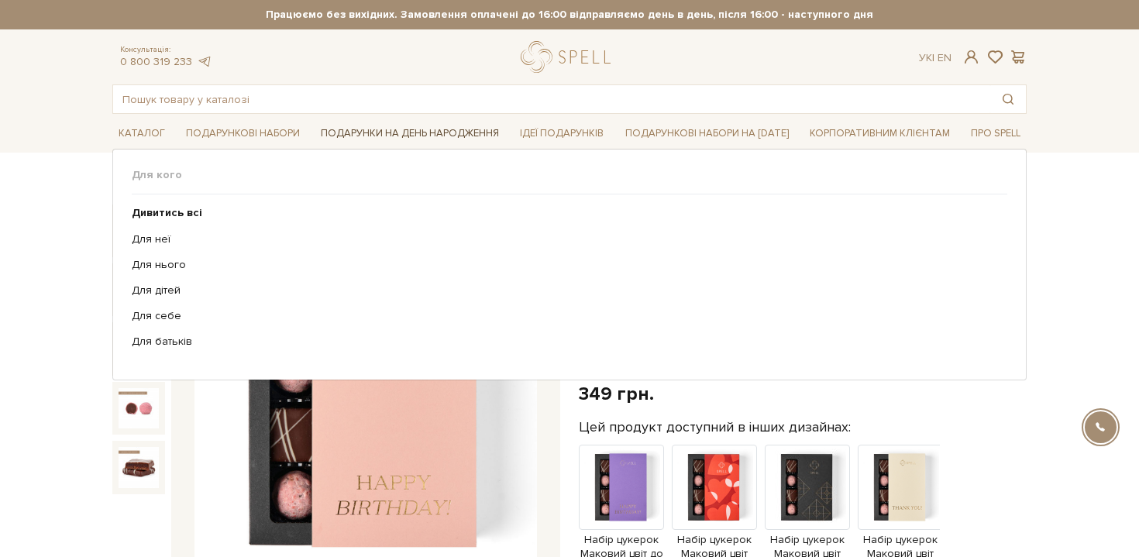
click at [364, 135] on link "Подарунки на День народження" at bounding box center [409, 134] width 191 height 24
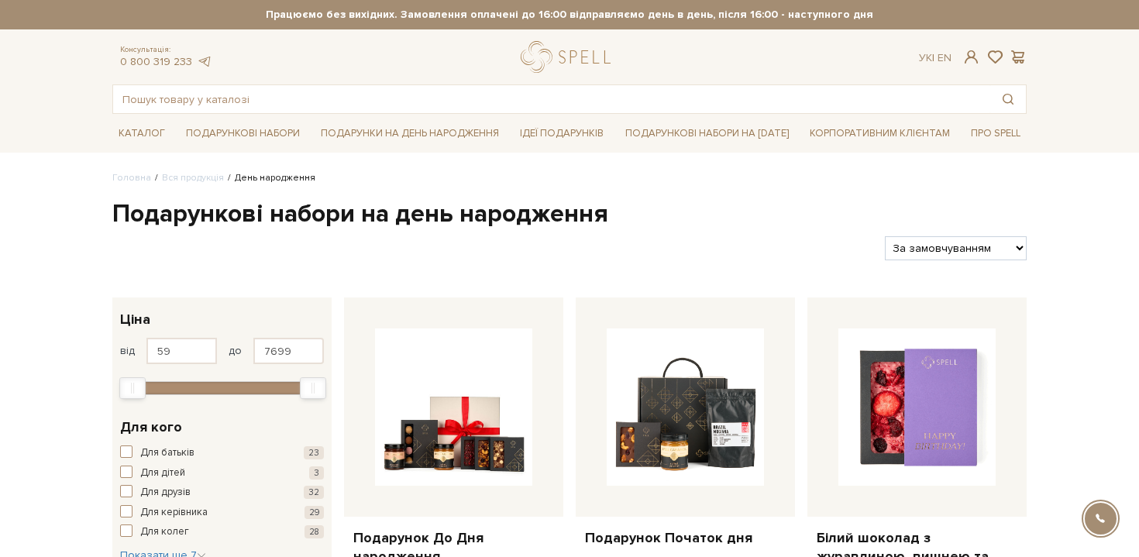
scroll to position [44, 0]
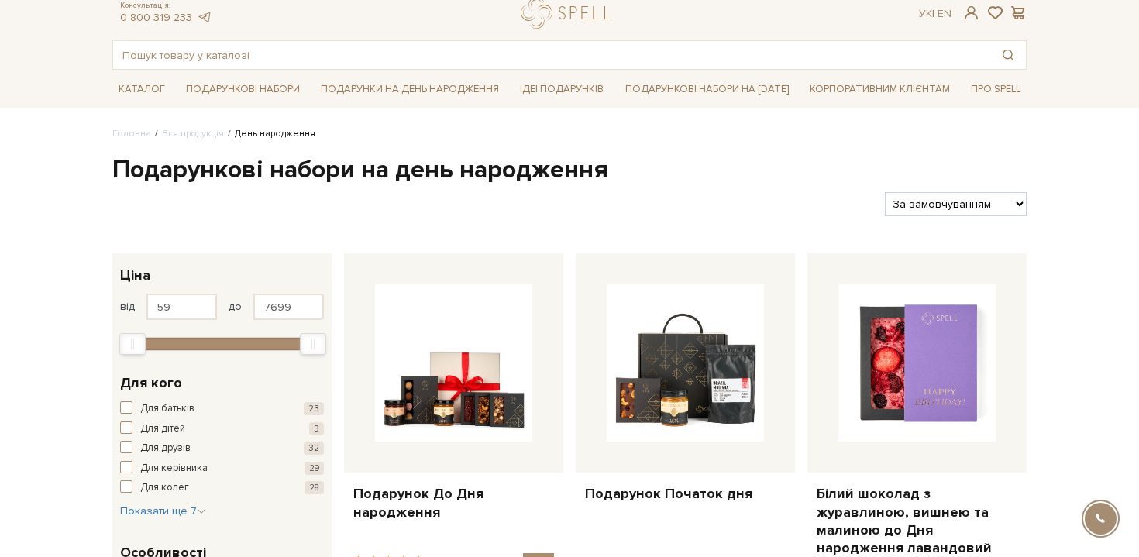
click at [940, 204] on select "За замовчуванням За Ціною (зростання) За Ціною (зменшення) Новинки За популярні…" at bounding box center [956, 204] width 142 height 24
select select "https://spellchocolate.com/our-productions/den-narodzhennya/?sort=p.price&order…"
click at [885, 192] on select "За замовчуванням За Ціною (зростання) За Ціною (зменшення) Новинки За популярні…" at bounding box center [956, 204] width 142 height 24
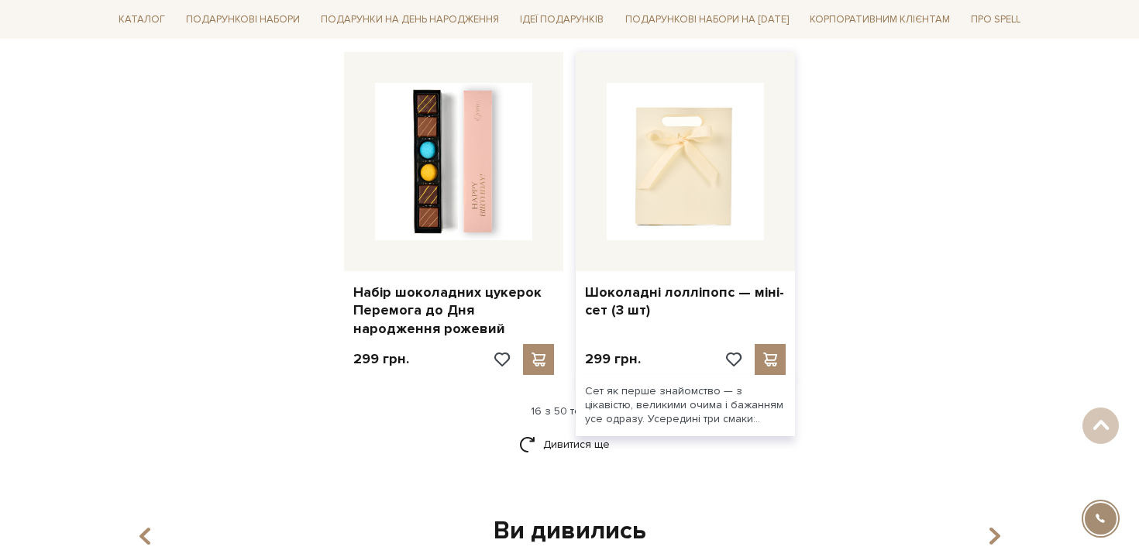
scroll to position [2105, 0]
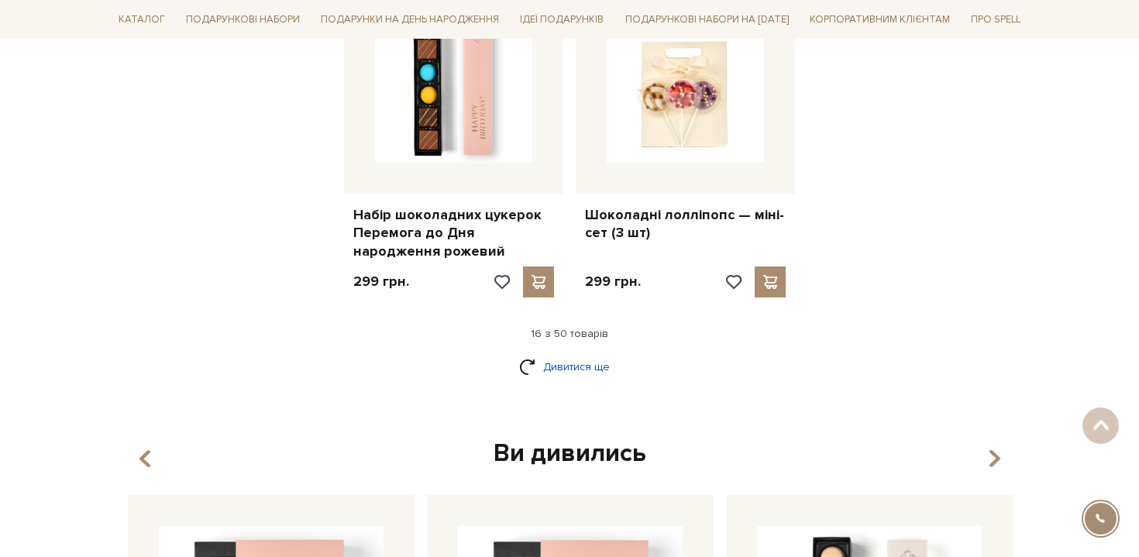
click at [549, 353] on link "Дивитися ще" at bounding box center [569, 366] width 101 height 27
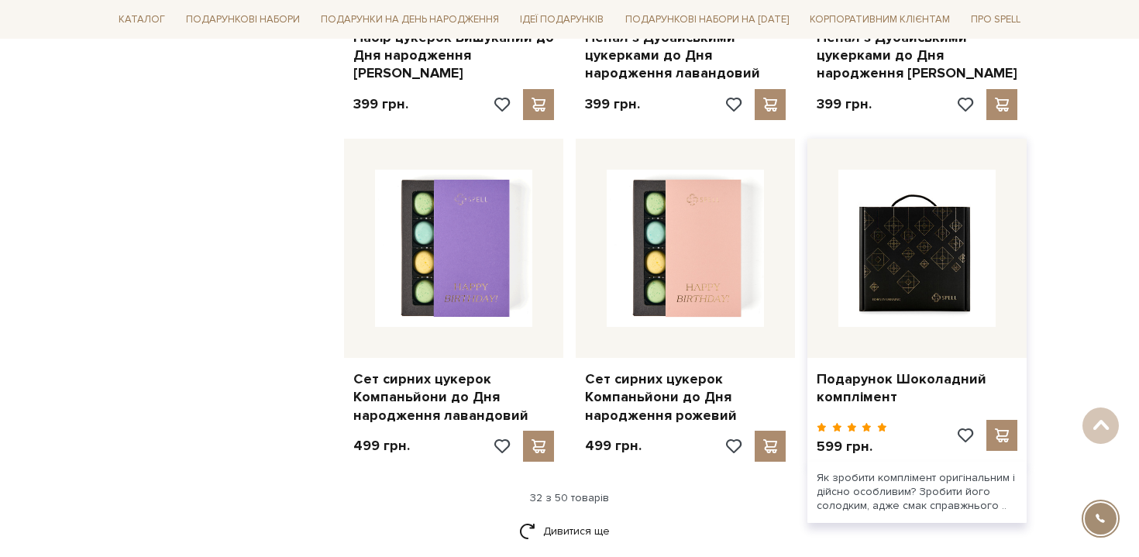
scroll to position [3651, 0]
